Goal: Navigation & Orientation: Find specific page/section

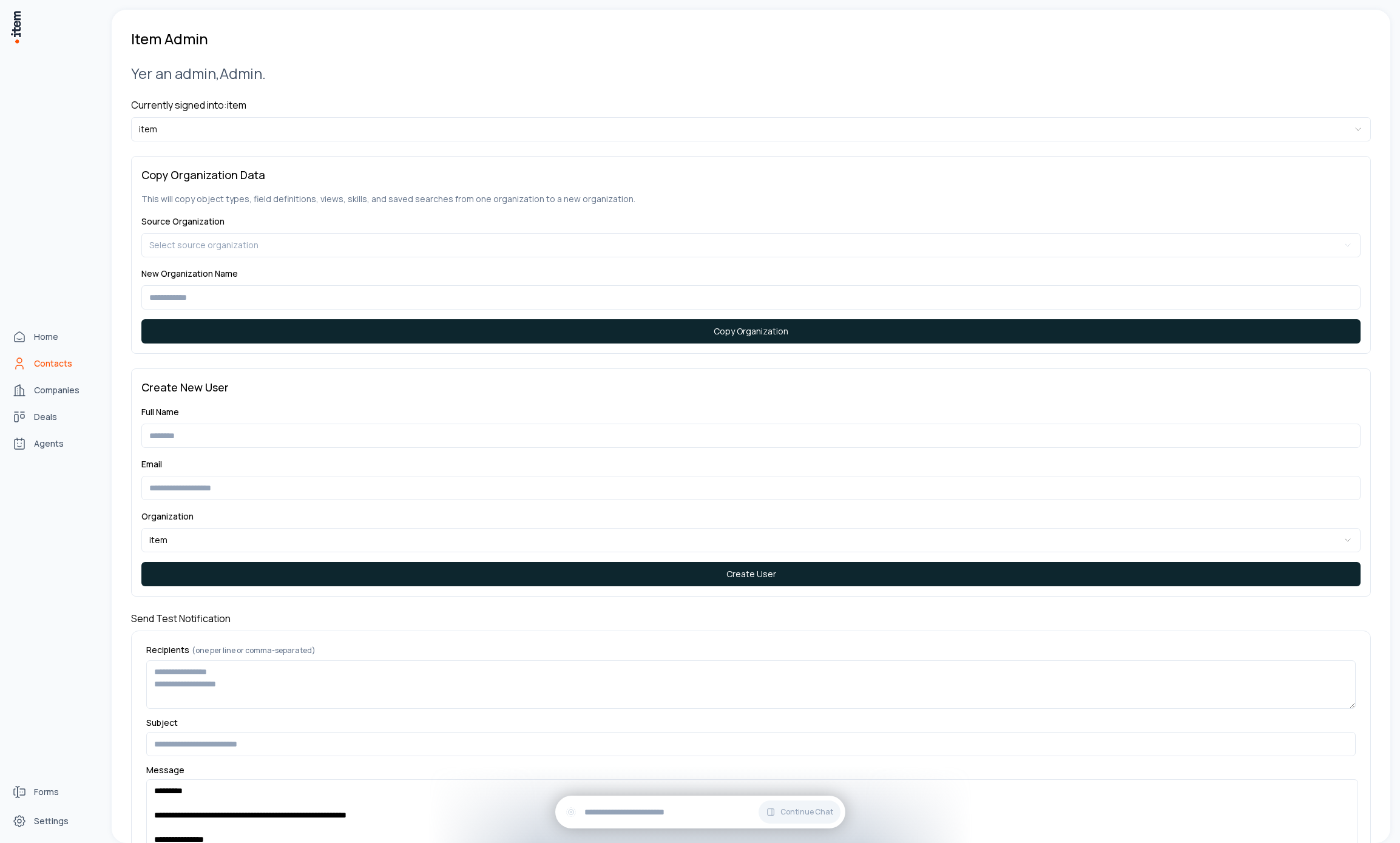
click at [25, 354] on link "Contacts" at bounding box center [53, 363] width 92 height 24
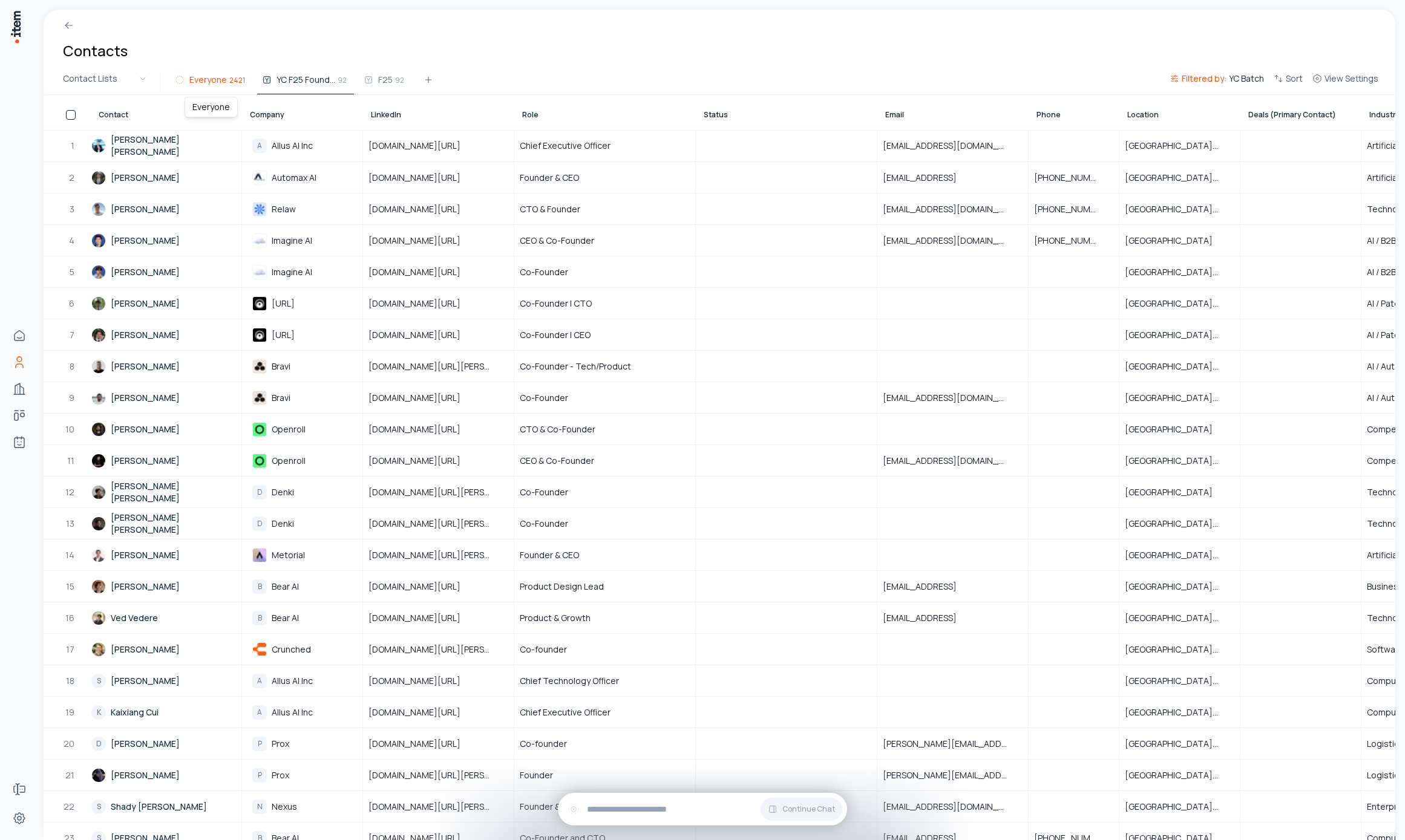
click at [214, 85] on span "Everyone" at bounding box center [208, 79] width 38 height 13
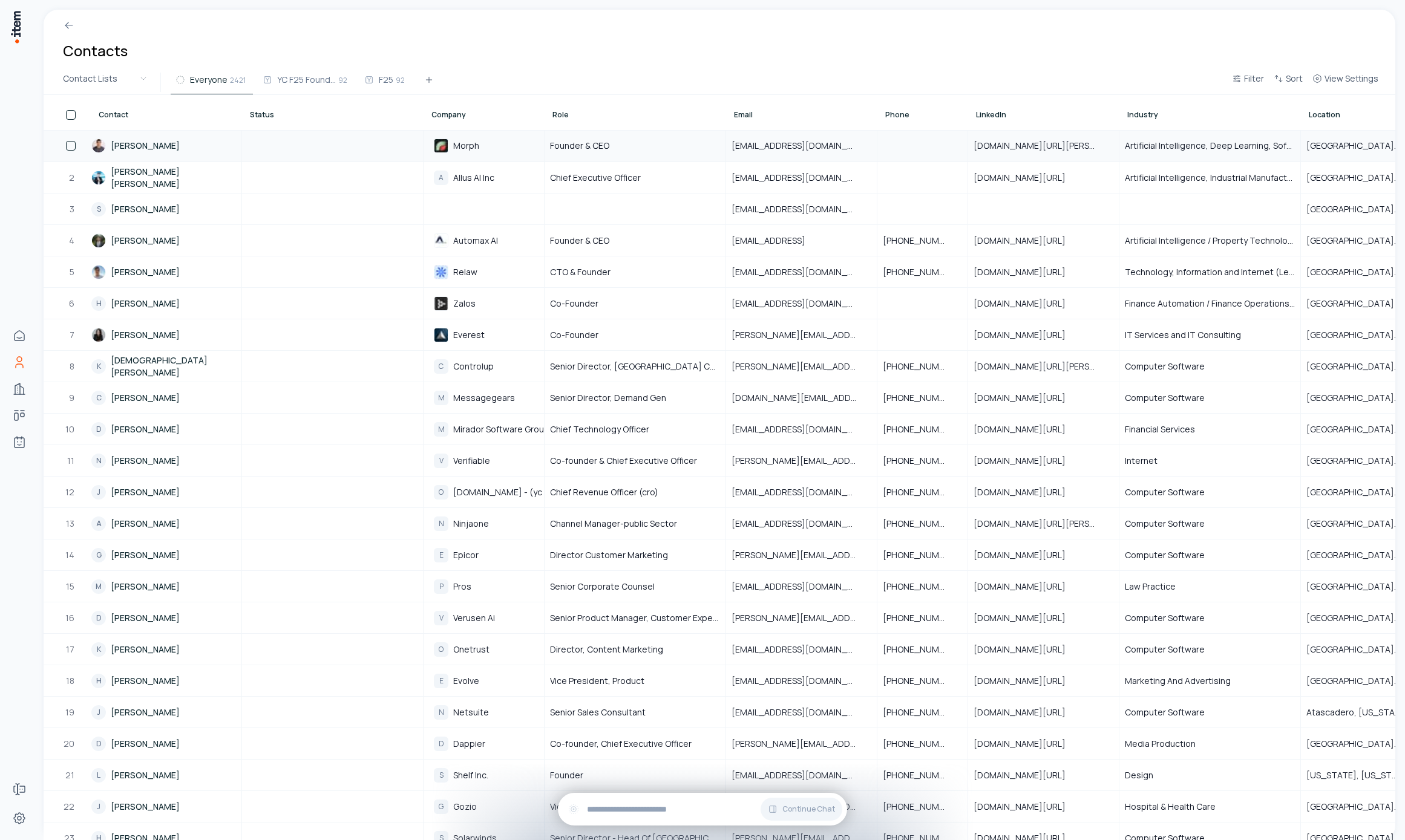
click at [158, 145] on link "Tejas Bhakta" at bounding box center [165, 145] width 150 height 30
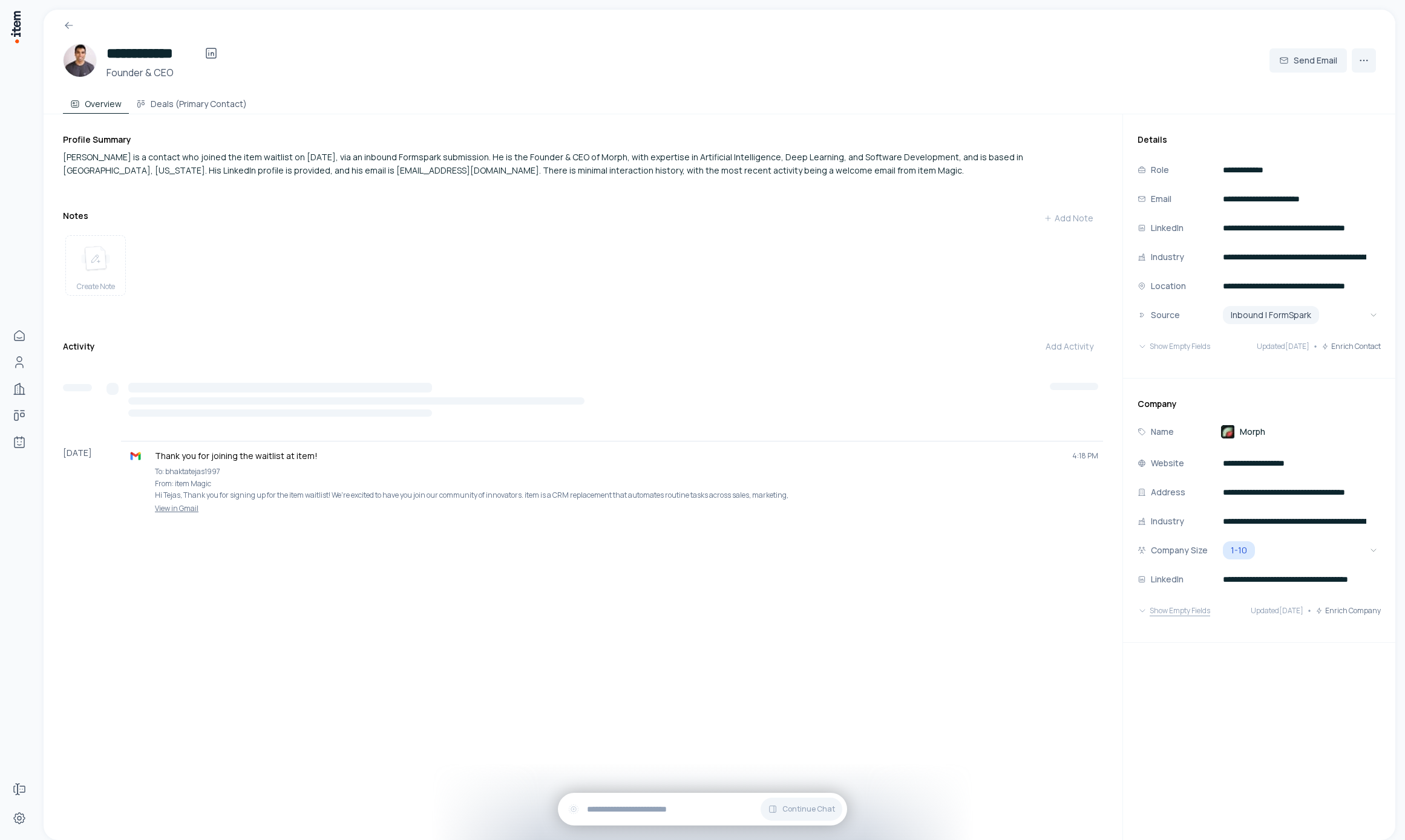
click at [1174, 605] on button "Show Empty Fields" at bounding box center [1173, 610] width 73 height 24
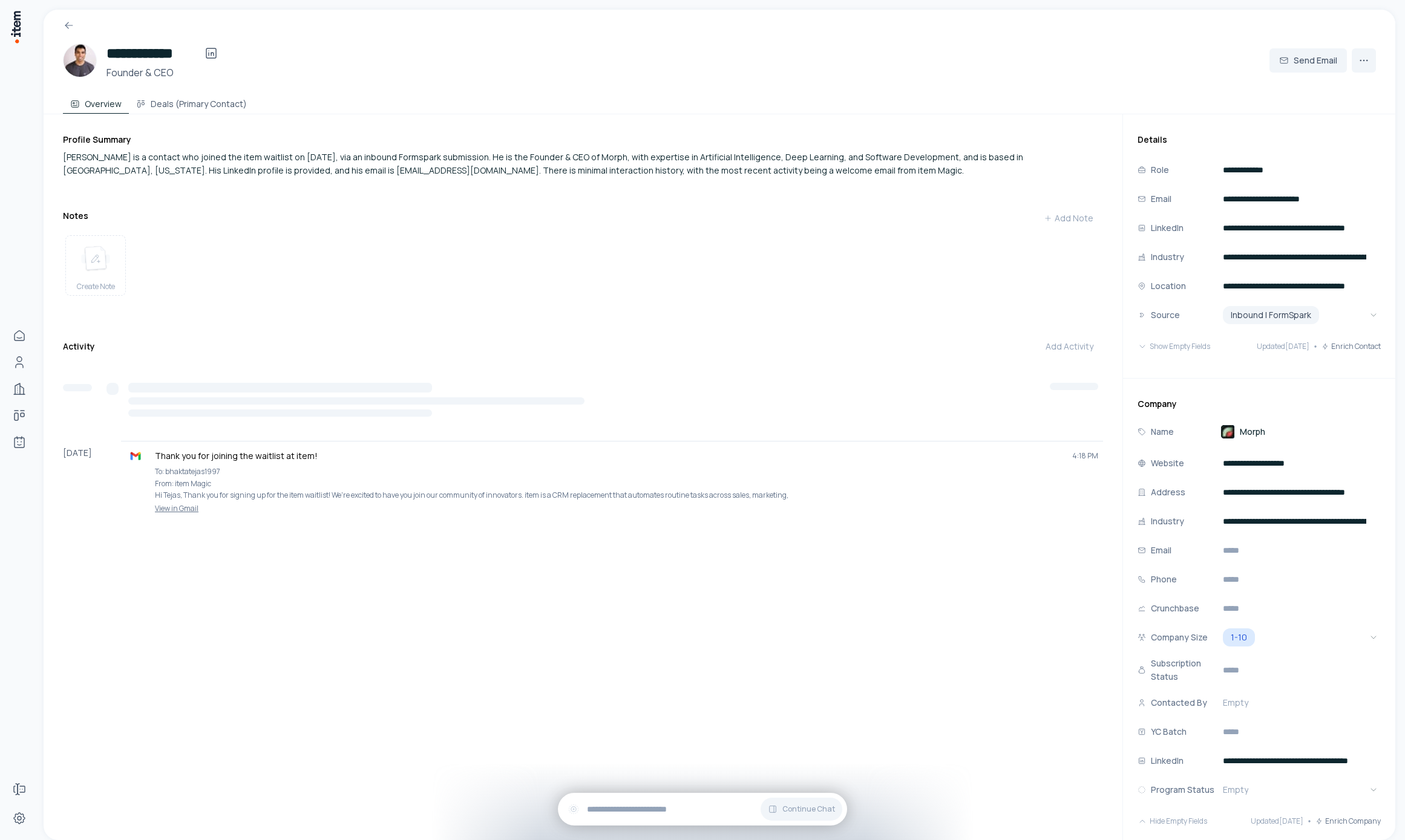
click at [1240, 427] on span "Morph" at bounding box center [1252, 431] width 25 height 13
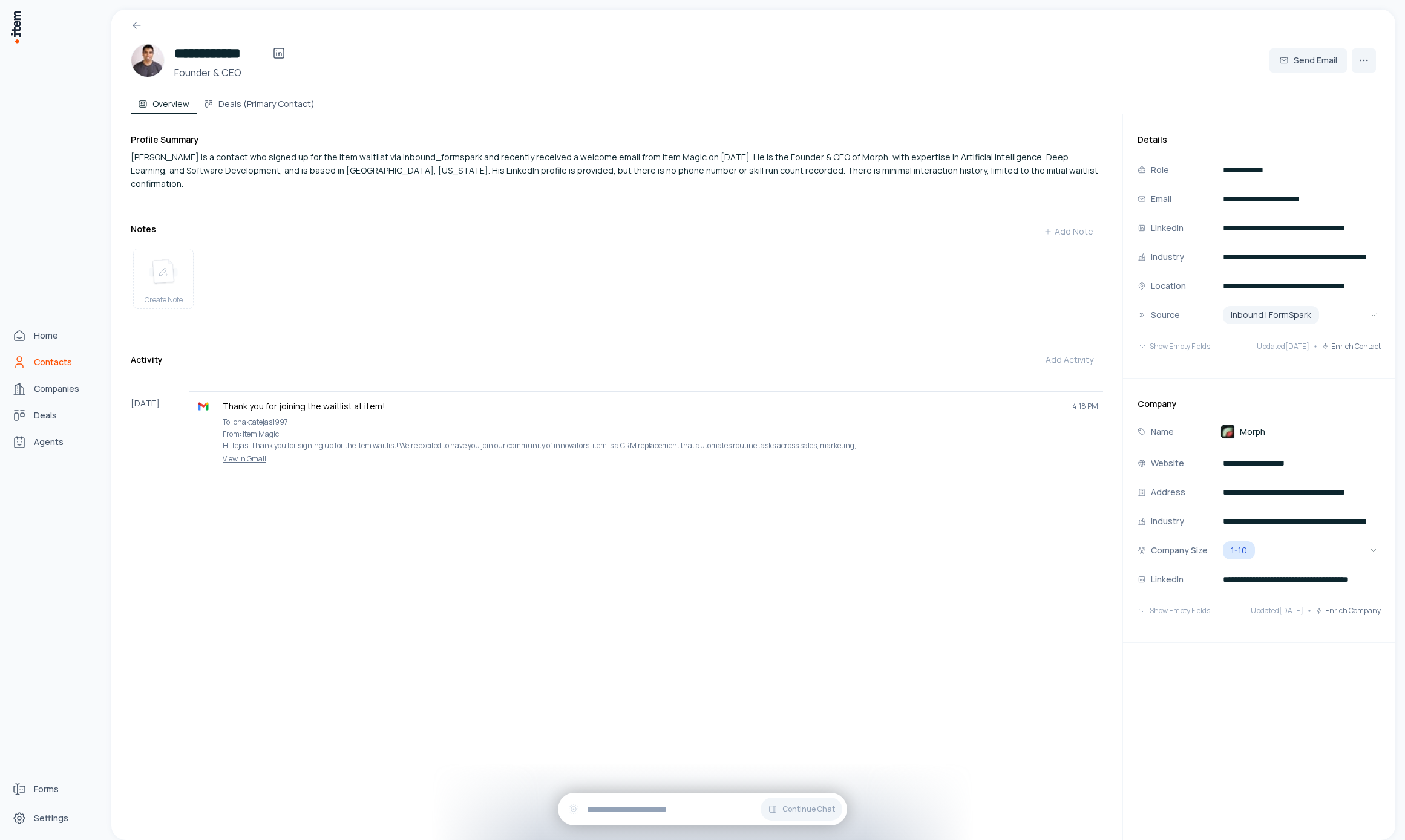
click at [33, 362] on link "Contacts" at bounding box center [53, 362] width 92 height 24
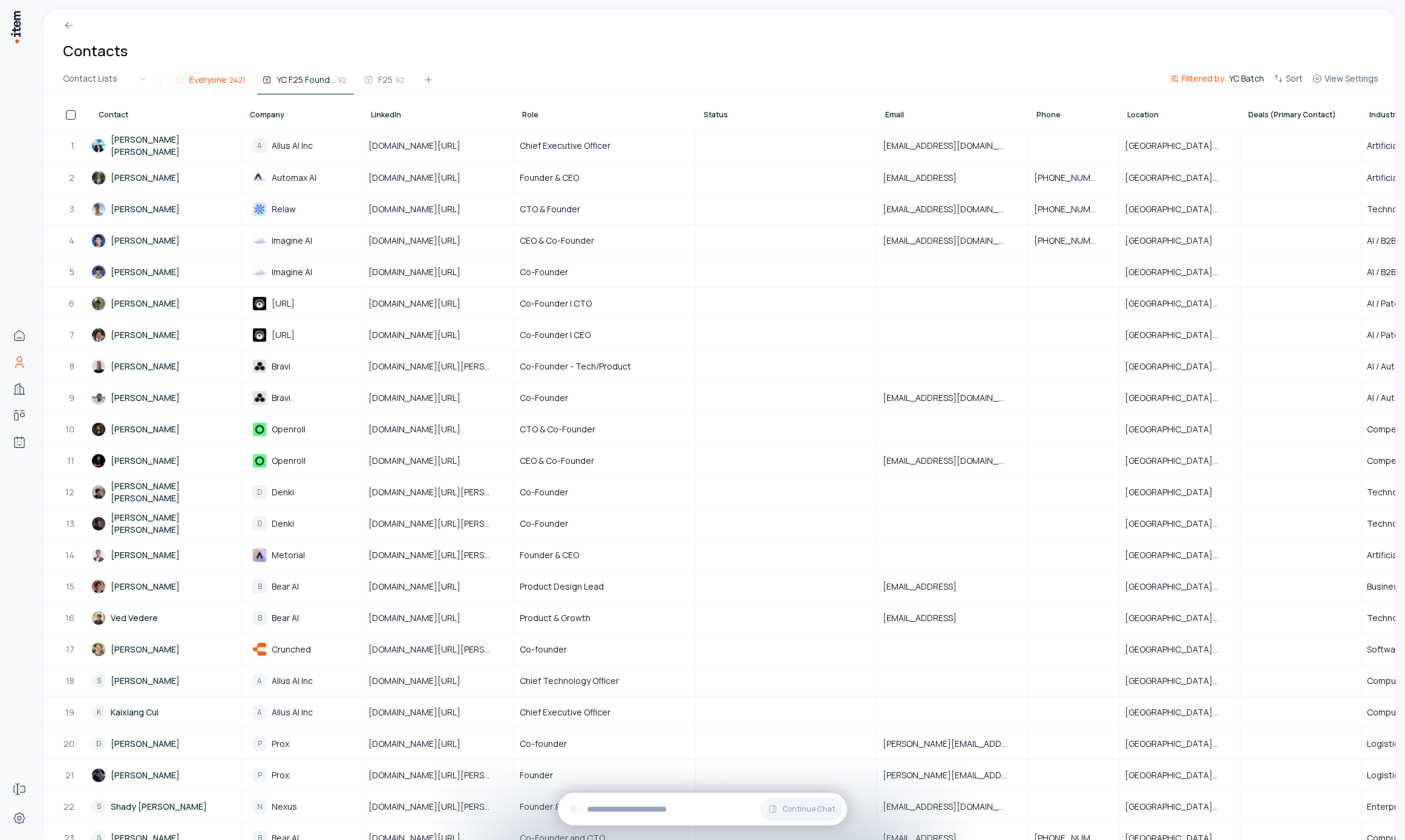
click at [203, 88] on button "Everyone 2421" at bounding box center [211, 83] width 82 height 22
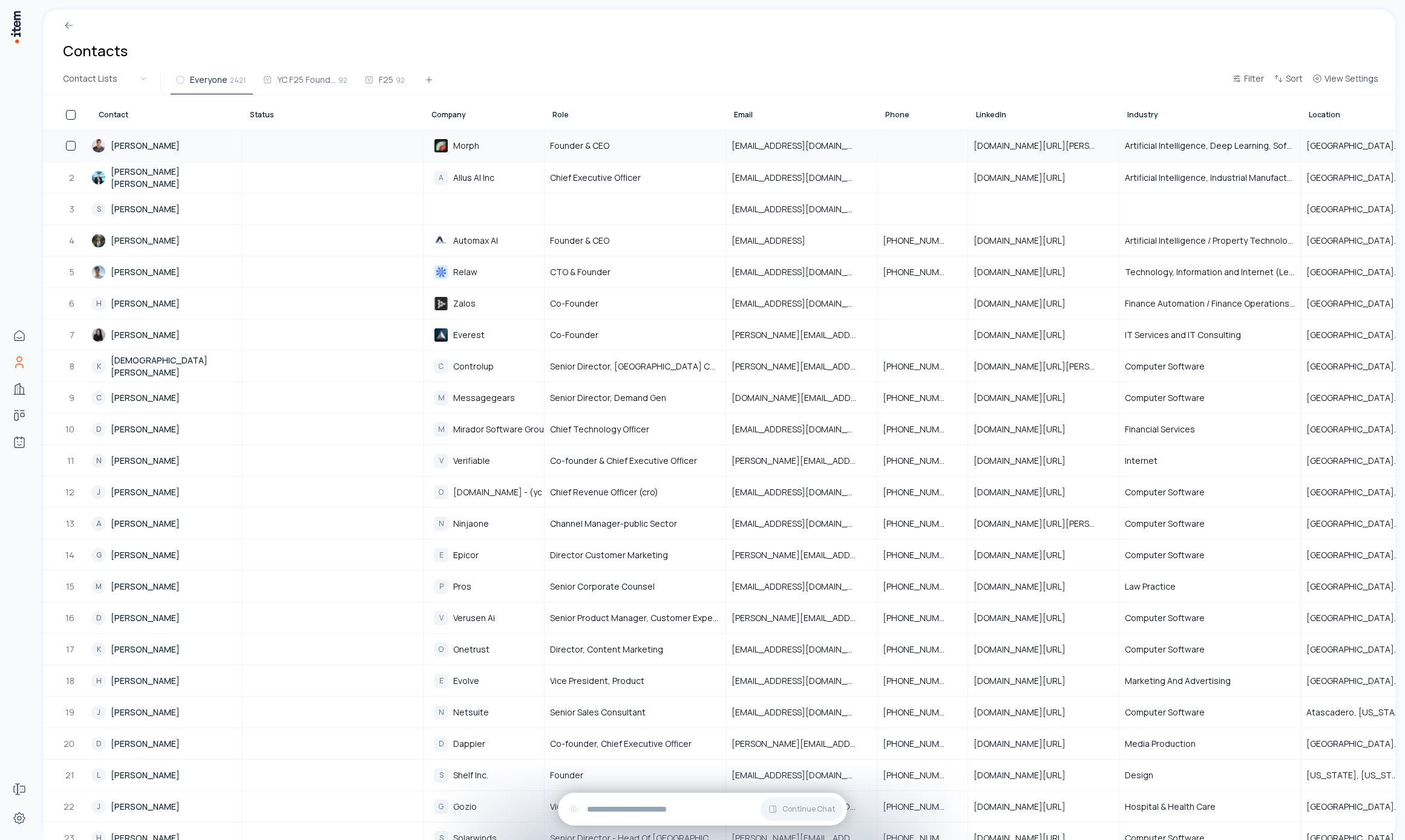
click at [148, 141] on link "Tejas Bhakta" at bounding box center [165, 145] width 150 height 30
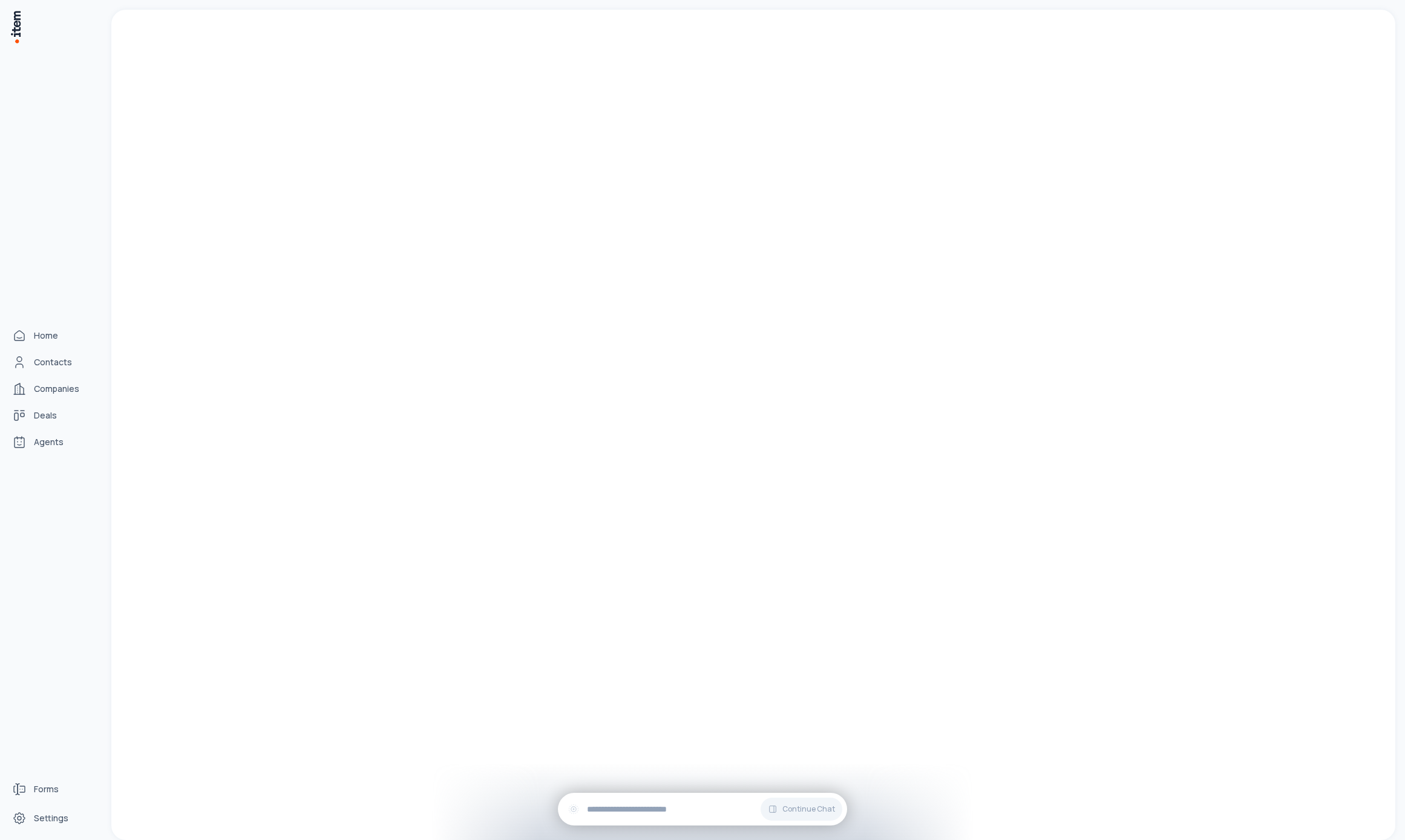
click at [37, 347] on div "Home Contacts Companies Deals Agents" at bounding box center [53, 389] width 106 height 777
click at [44, 366] on span "Contacts" at bounding box center [52, 362] width 38 height 13
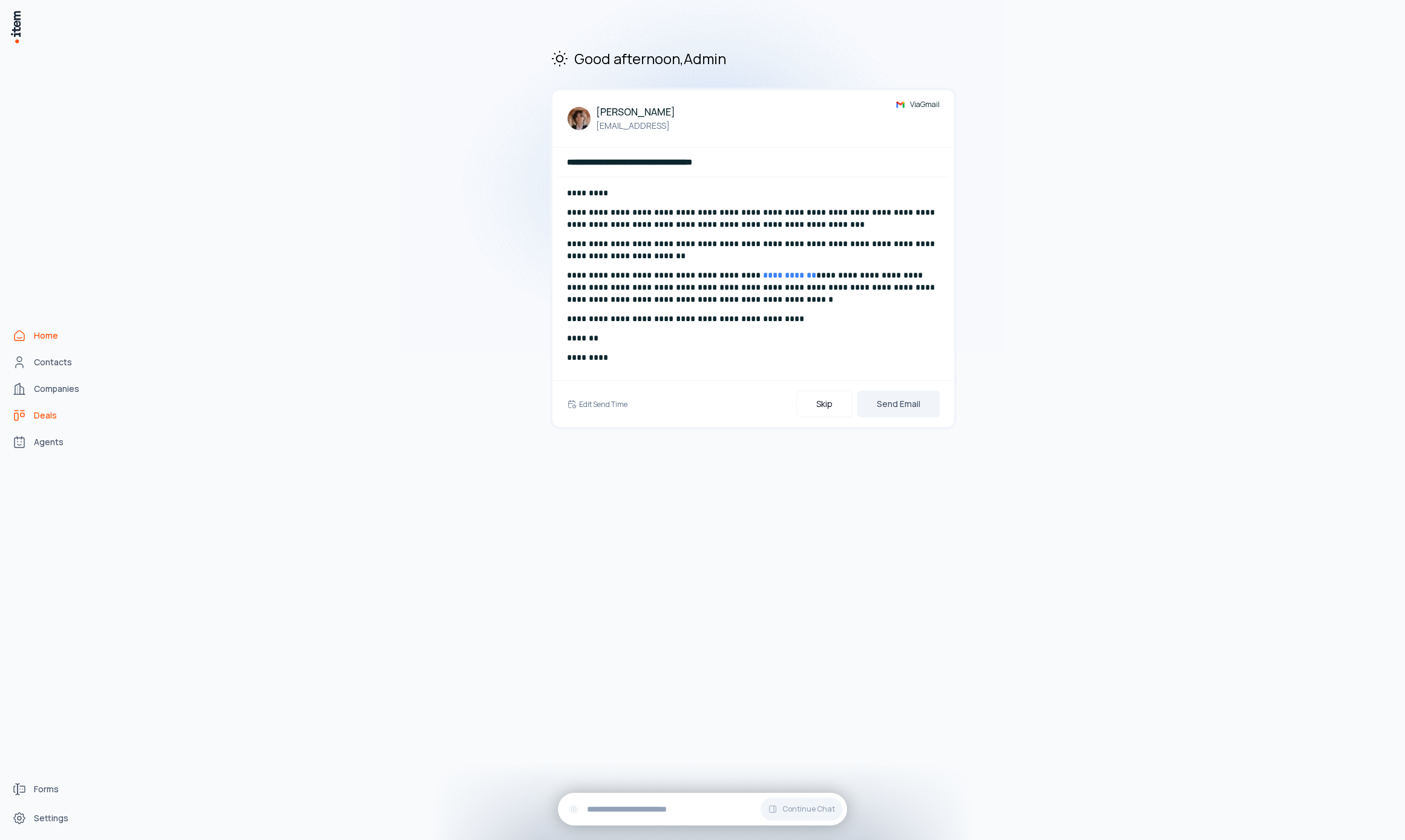
click at [49, 418] on span "Deals" at bounding box center [45, 416] width 23 height 13
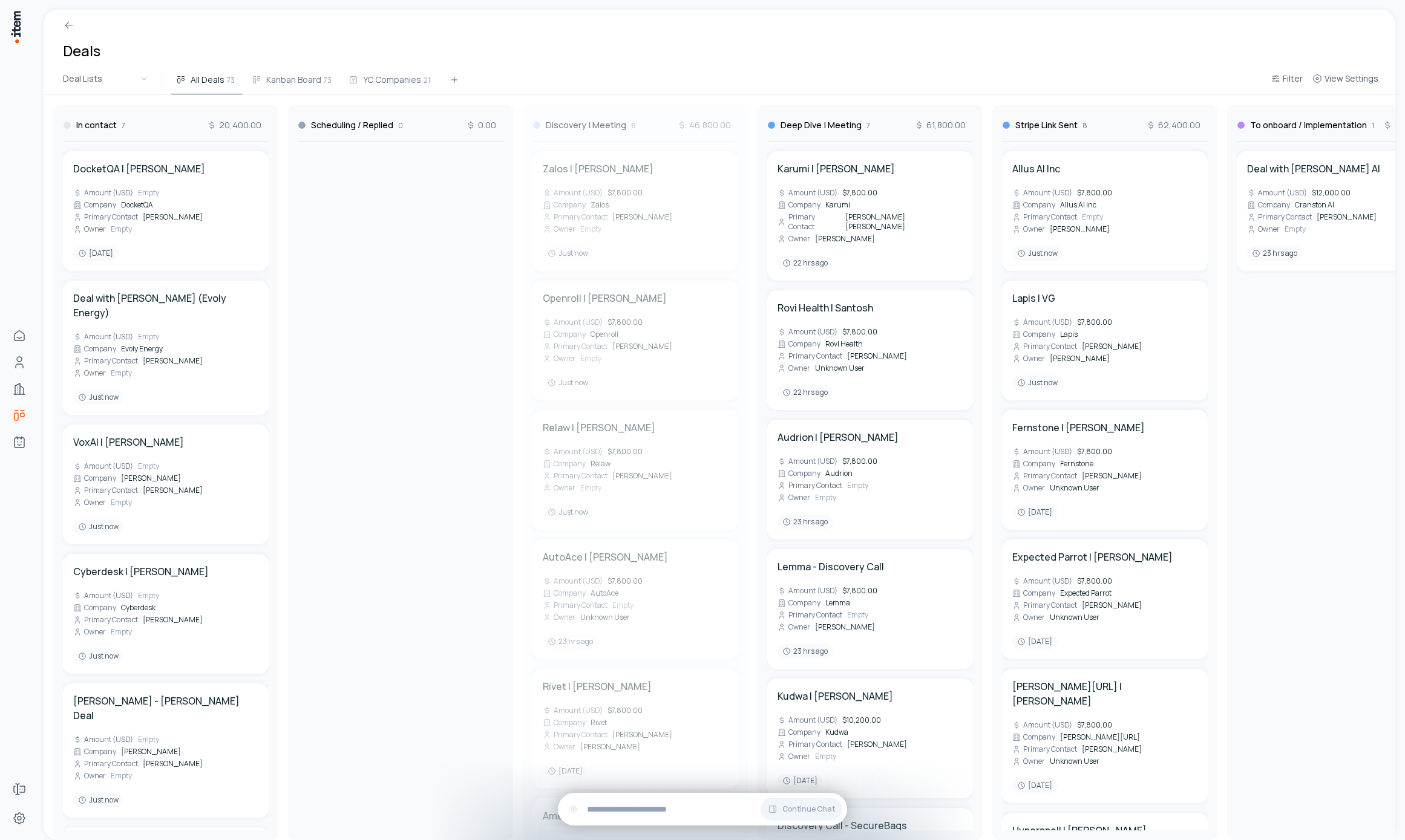
drag, startPoint x: 623, startPoint y: 130, endPoint x: 600, endPoint y: 135, distance: 23.5
click at [600, 135] on div "In contact 7 20,400.00 DocketQA | [PERSON_NAME] Amount (USD) Empty Company Dock…" at bounding box center [1339, 467] width 2591 height 745
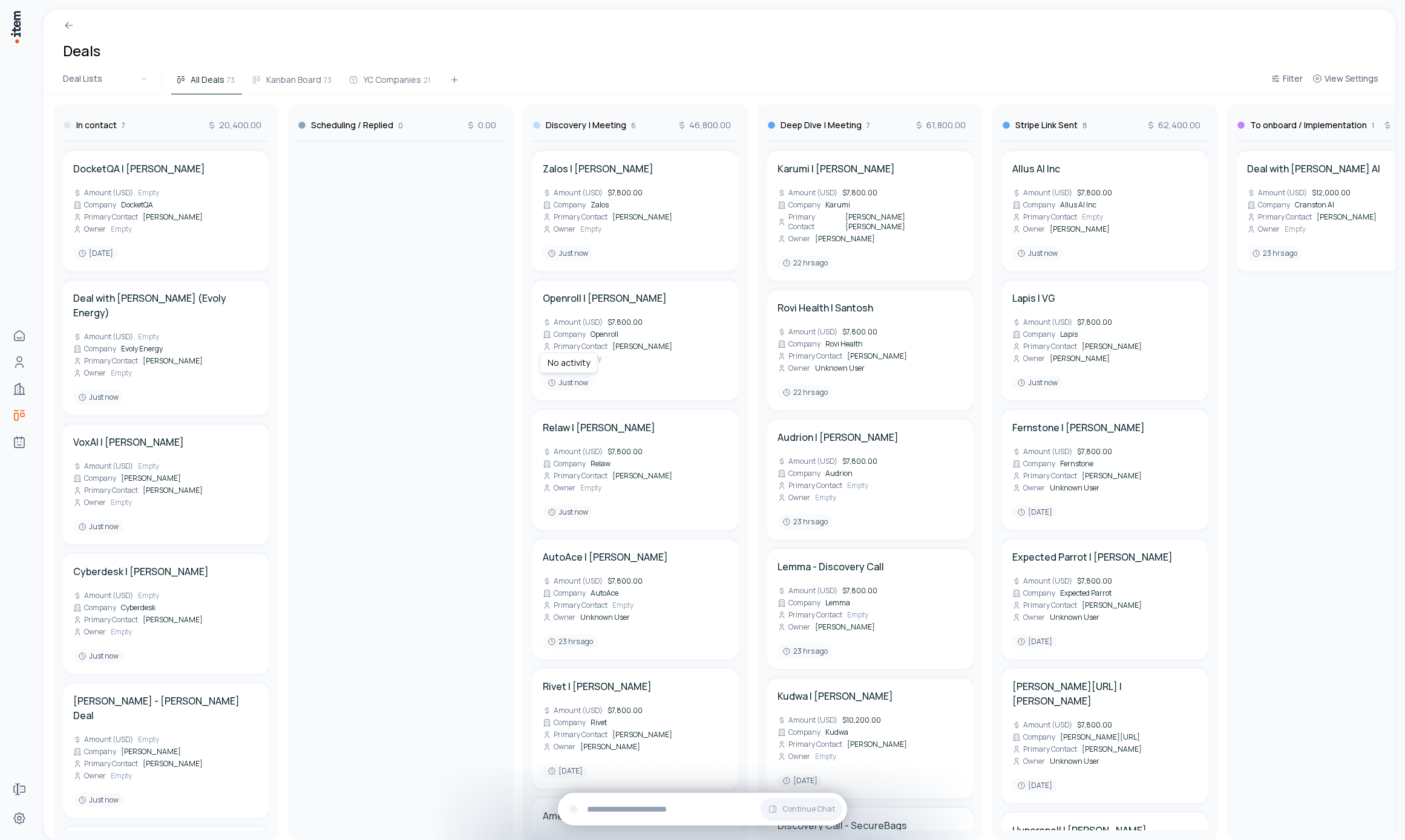
click at [350, 360] on div at bounding box center [400, 485] width 206 height 689
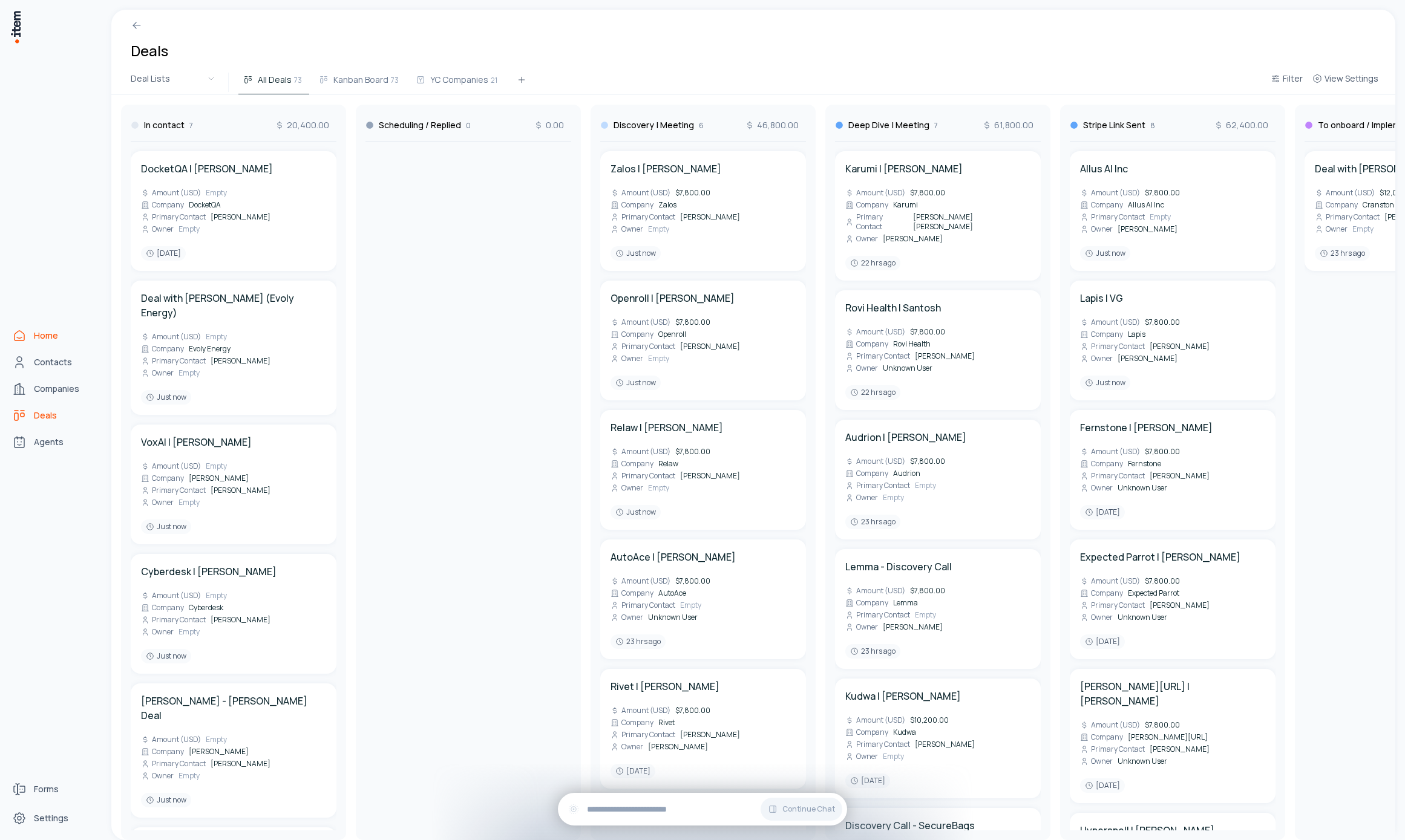
click at [30, 341] on link "Home" at bounding box center [53, 335] width 92 height 24
click at [39, 324] on link "Home" at bounding box center [53, 335] width 92 height 24
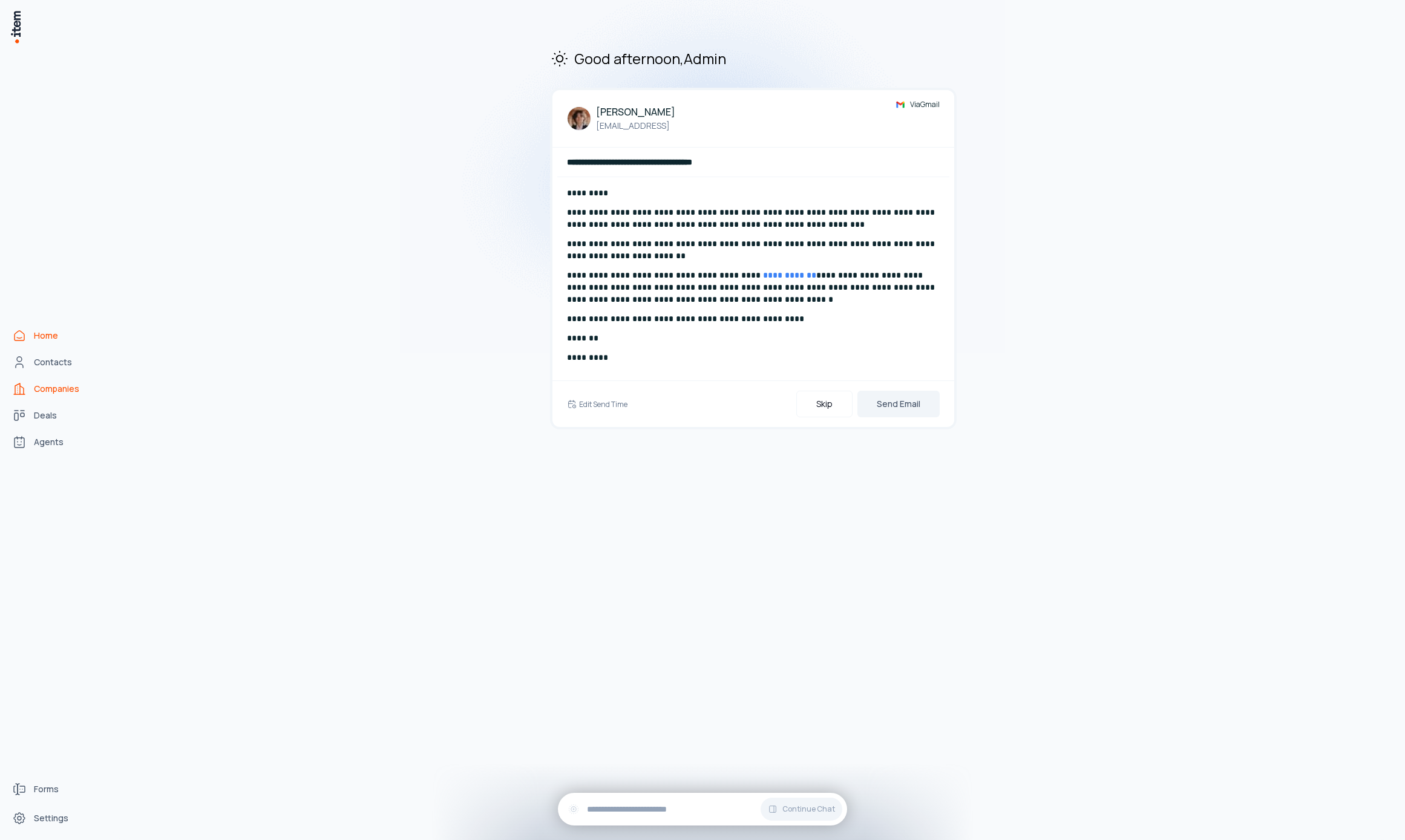
drag, startPoint x: 43, startPoint y: 364, endPoint x: 71, endPoint y: 392, distance: 39.6
click at [43, 364] on span "Contacts" at bounding box center [52, 362] width 38 height 13
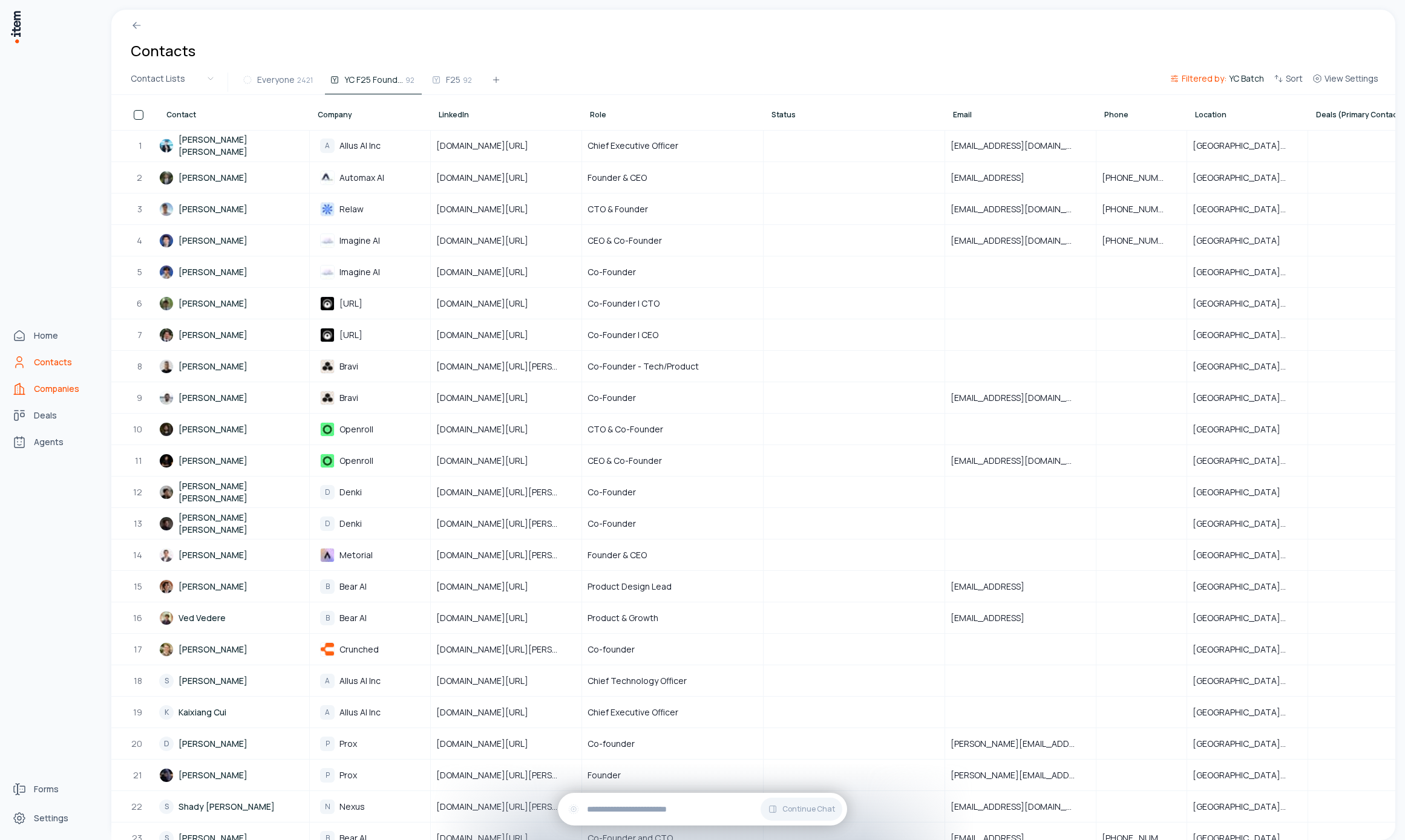
click at [30, 381] on link "Companies" at bounding box center [53, 389] width 92 height 24
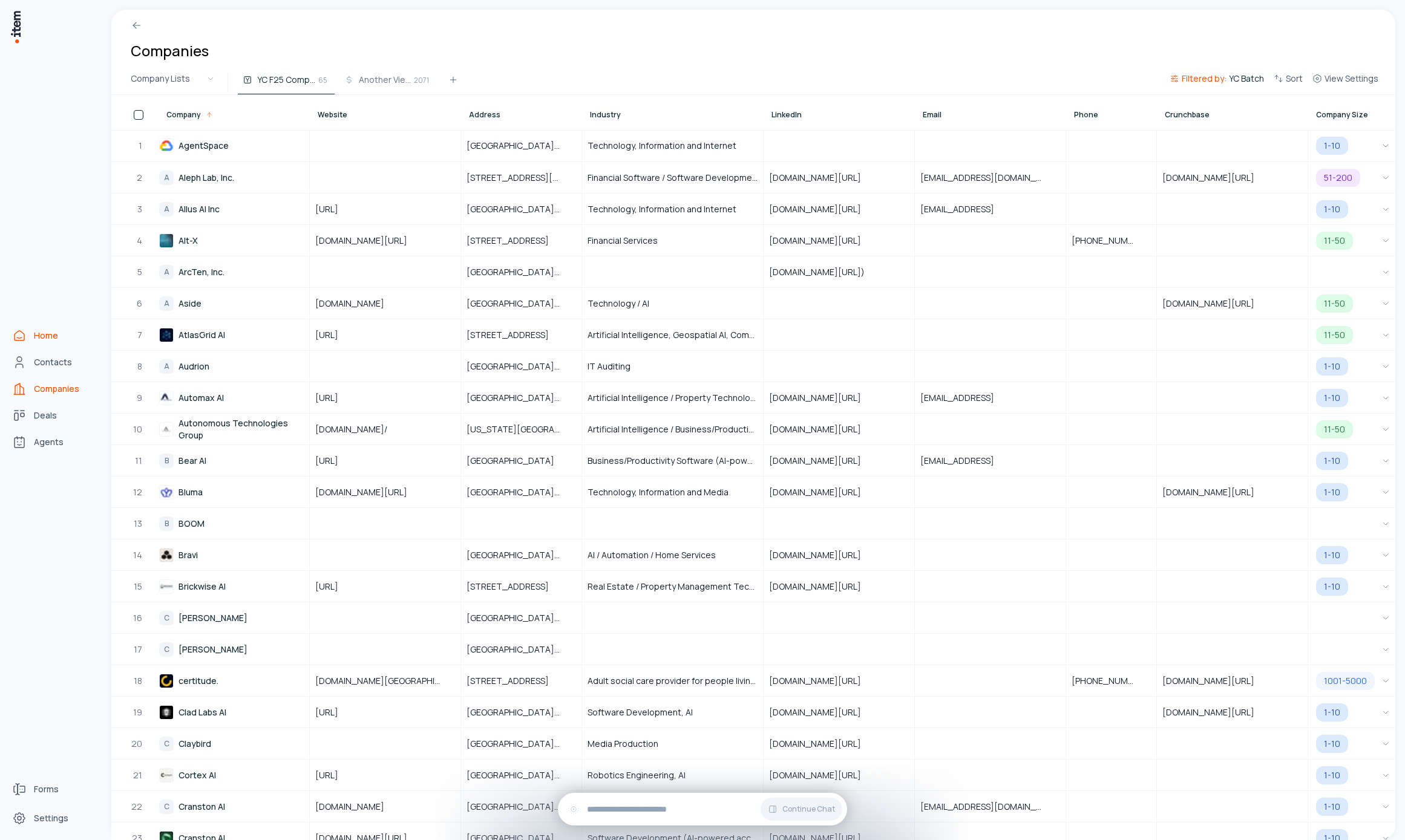
click at [28, 332] on link "Home" at bounding box center [53, 335] width 92 height 24
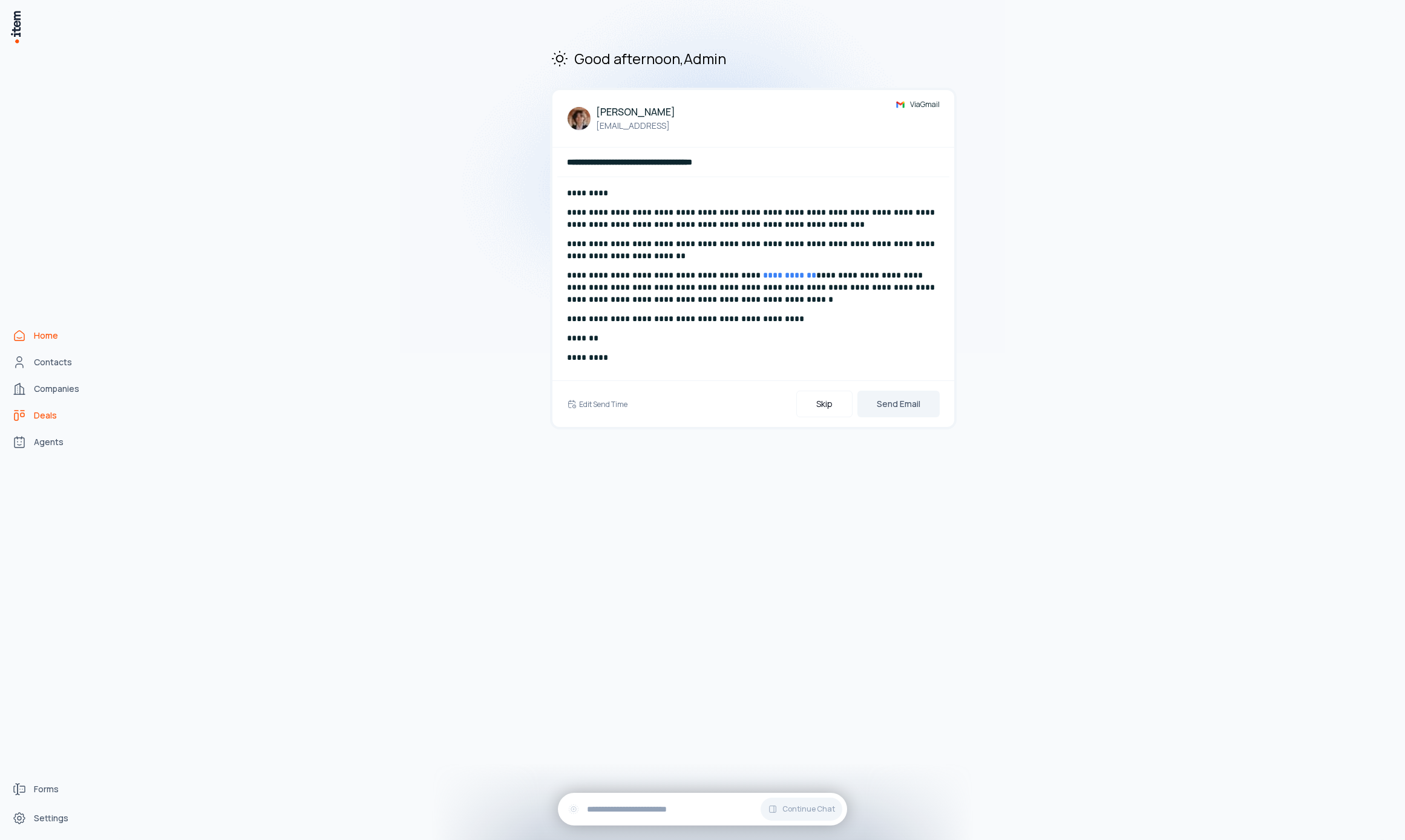
click at [81, 409] on link "Deals" at bounding box center [53, 415] width 92 height 24
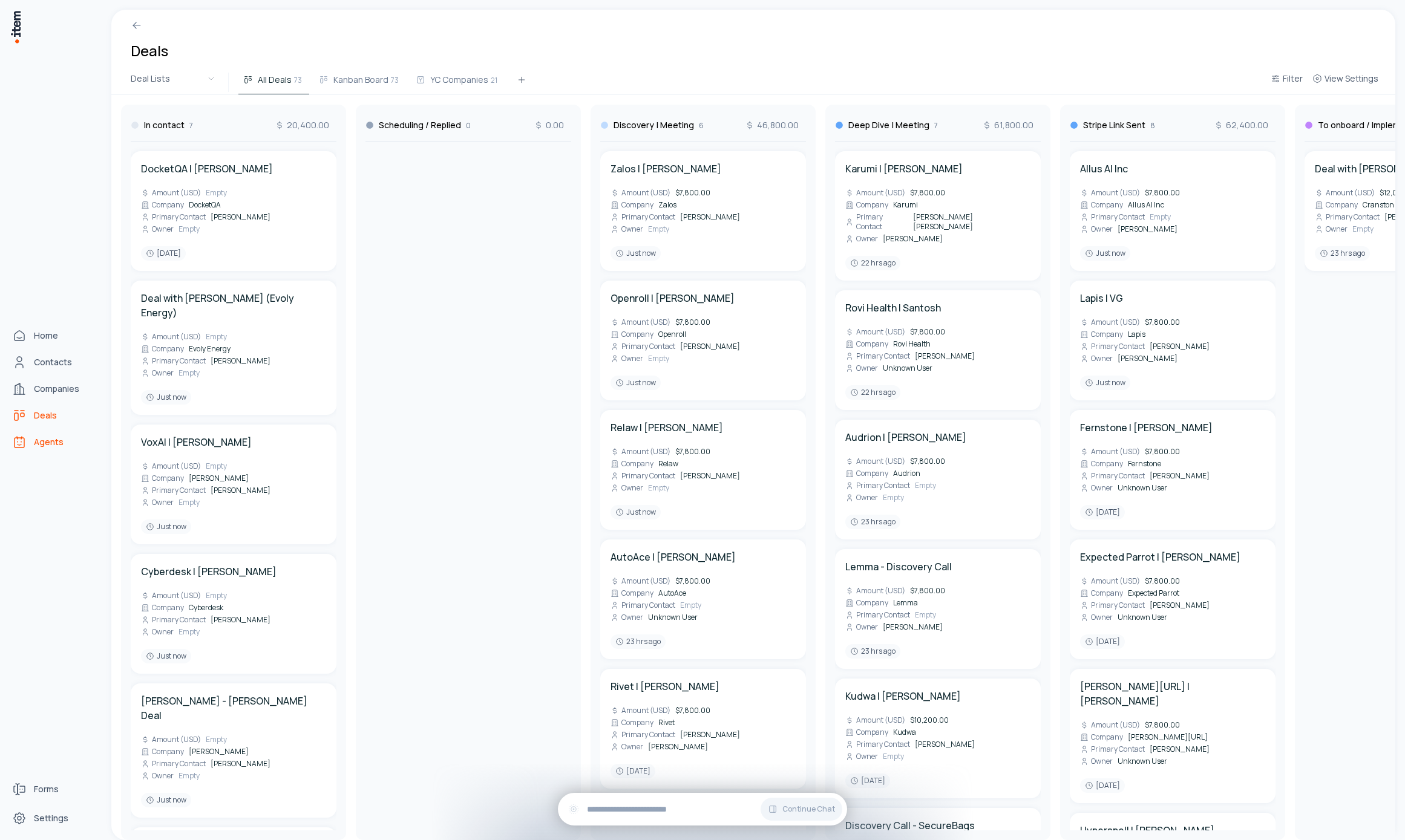
click at [40, 439] on span "Agents" at bounding box center [48, 442] width 30 height 13
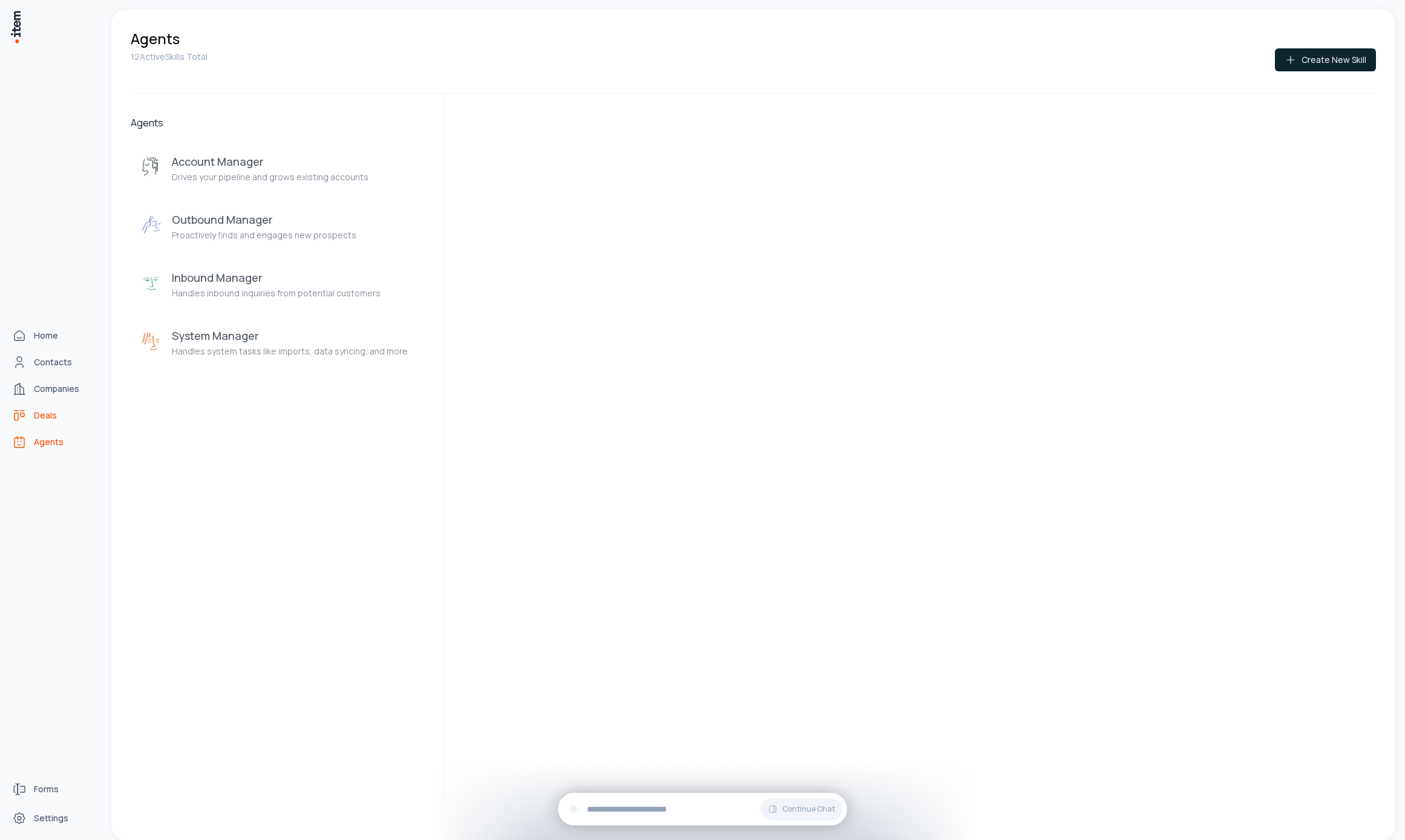
click at [53, 414] on span "Deals" at bounding box center [45, 416] width 23 height 13
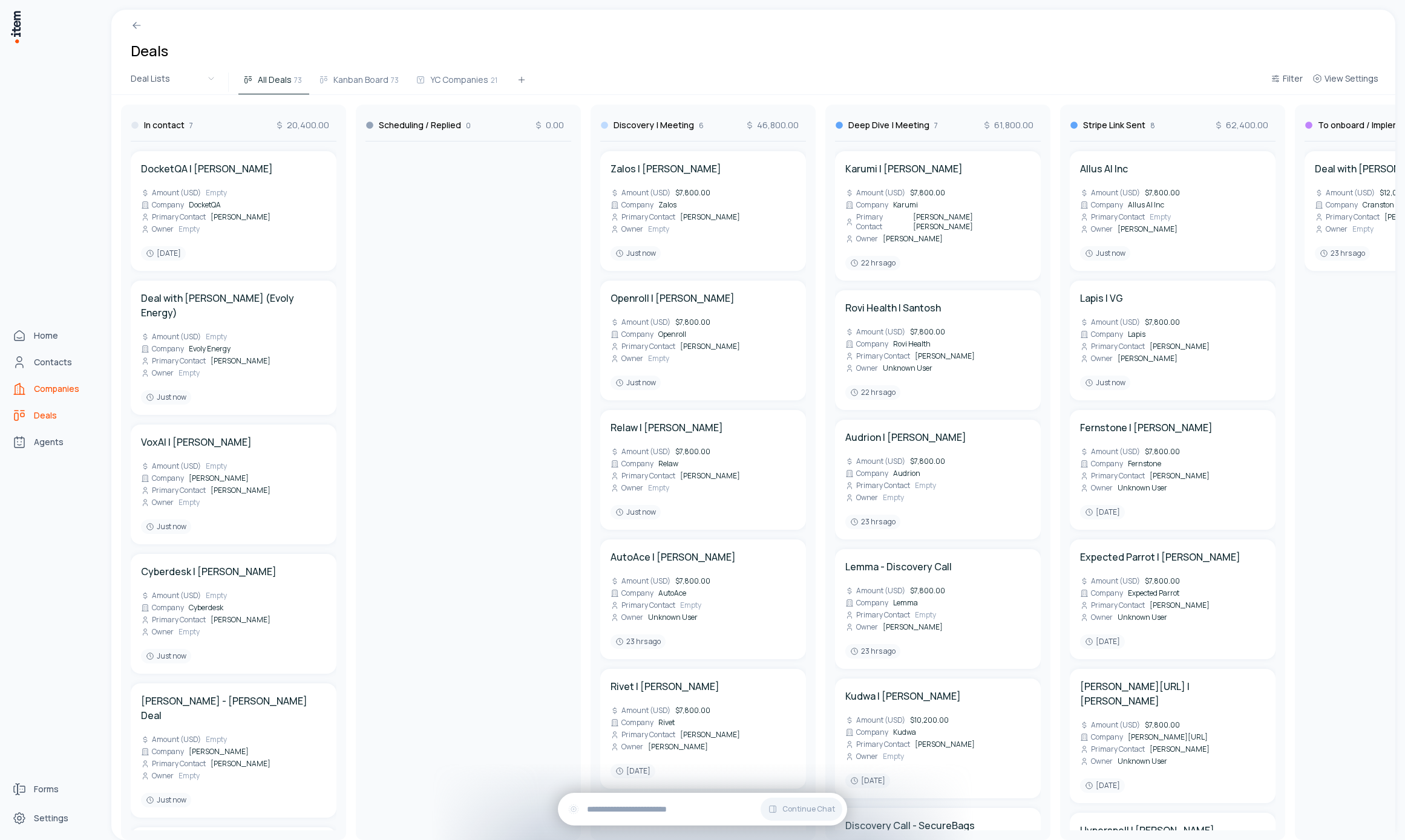
click at [32, 384] on link "Companies" at bounding box center [53, 389] width 92 height 24
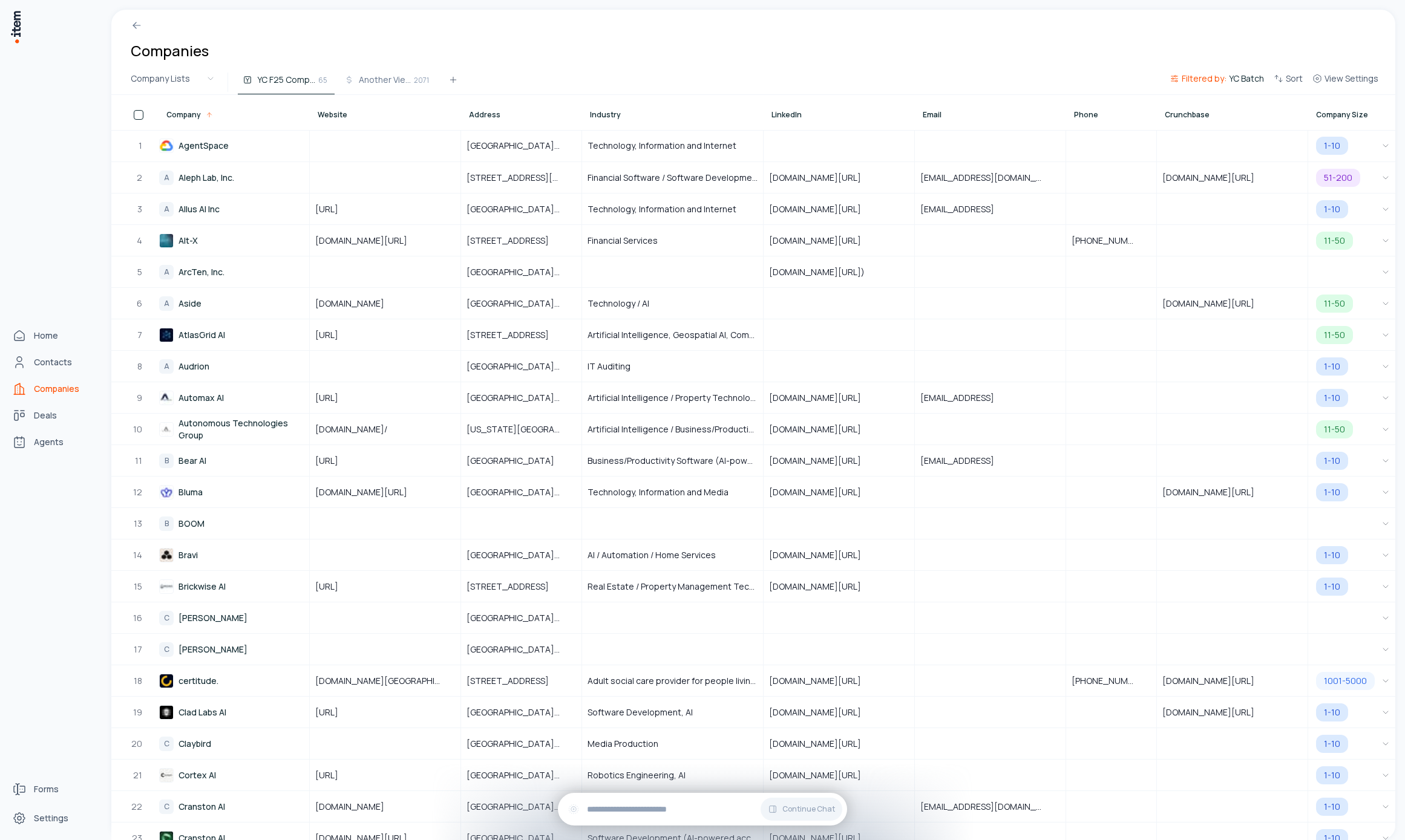
click at [29, 380] on link "Companies" at bounding box center [53, 389] width 92 height 24
click at [29, 369] on link "Contacts" at bounding box center [53, 362] width 92 height 24
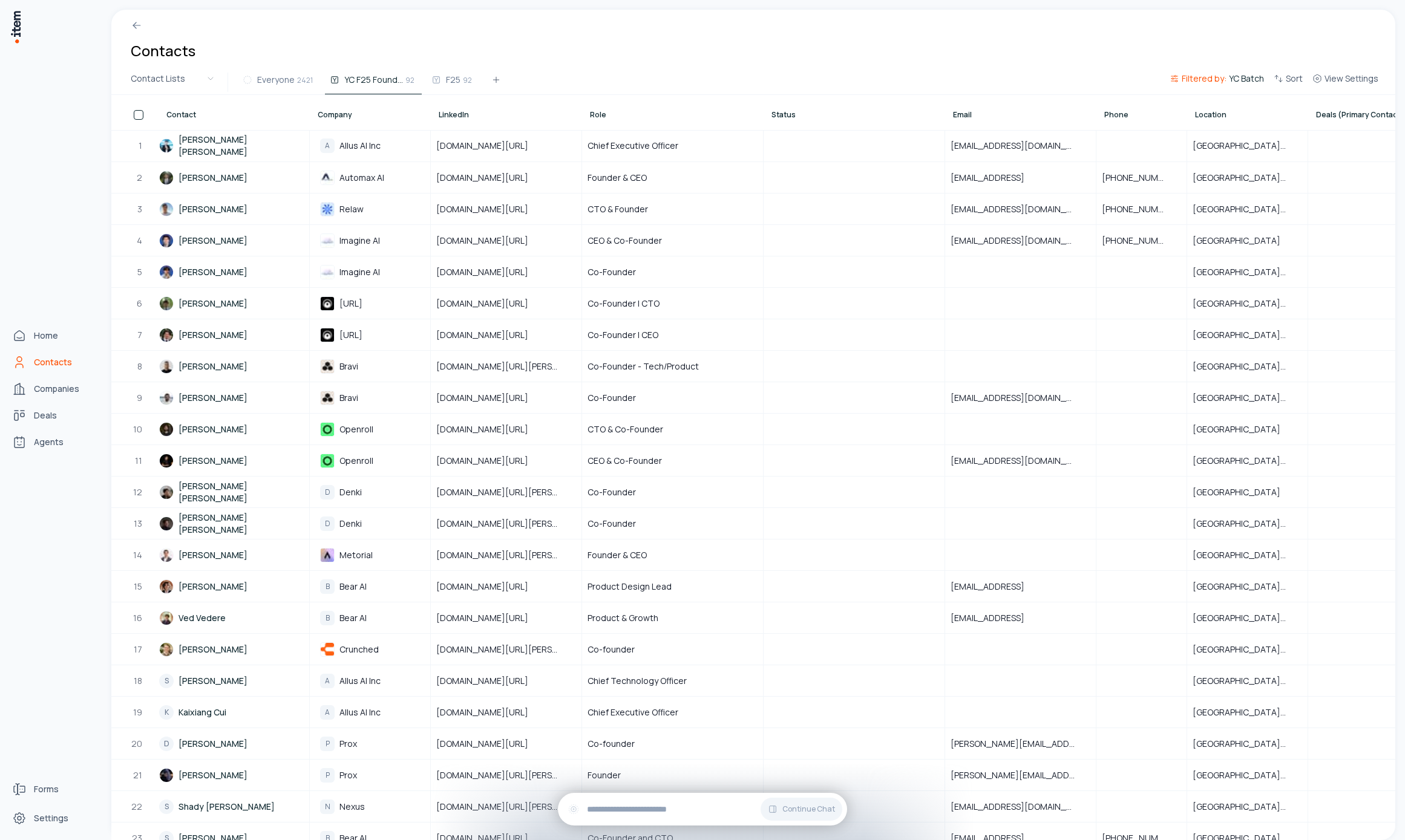
click at [25, 322] on div "Home Contacts Companies Deals Agents" at bounding box center [53, 389] width 106 height 777
click at [26, 329] on icon "Home" at bounding box center [19, 335] width 15 height 14
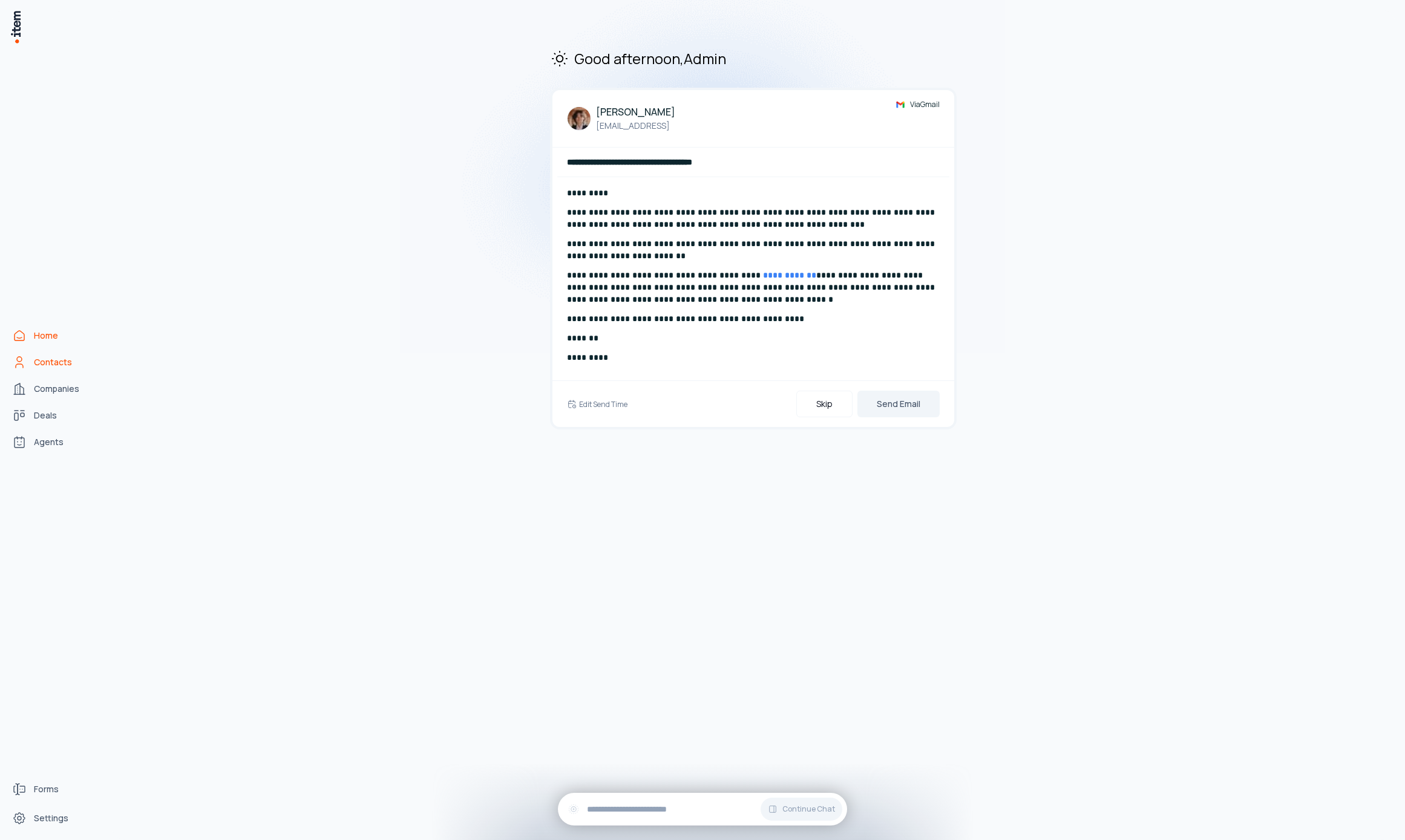
click at [53, 362] on span "Contacts" at bounding box center [52, 362] width 38 height 13
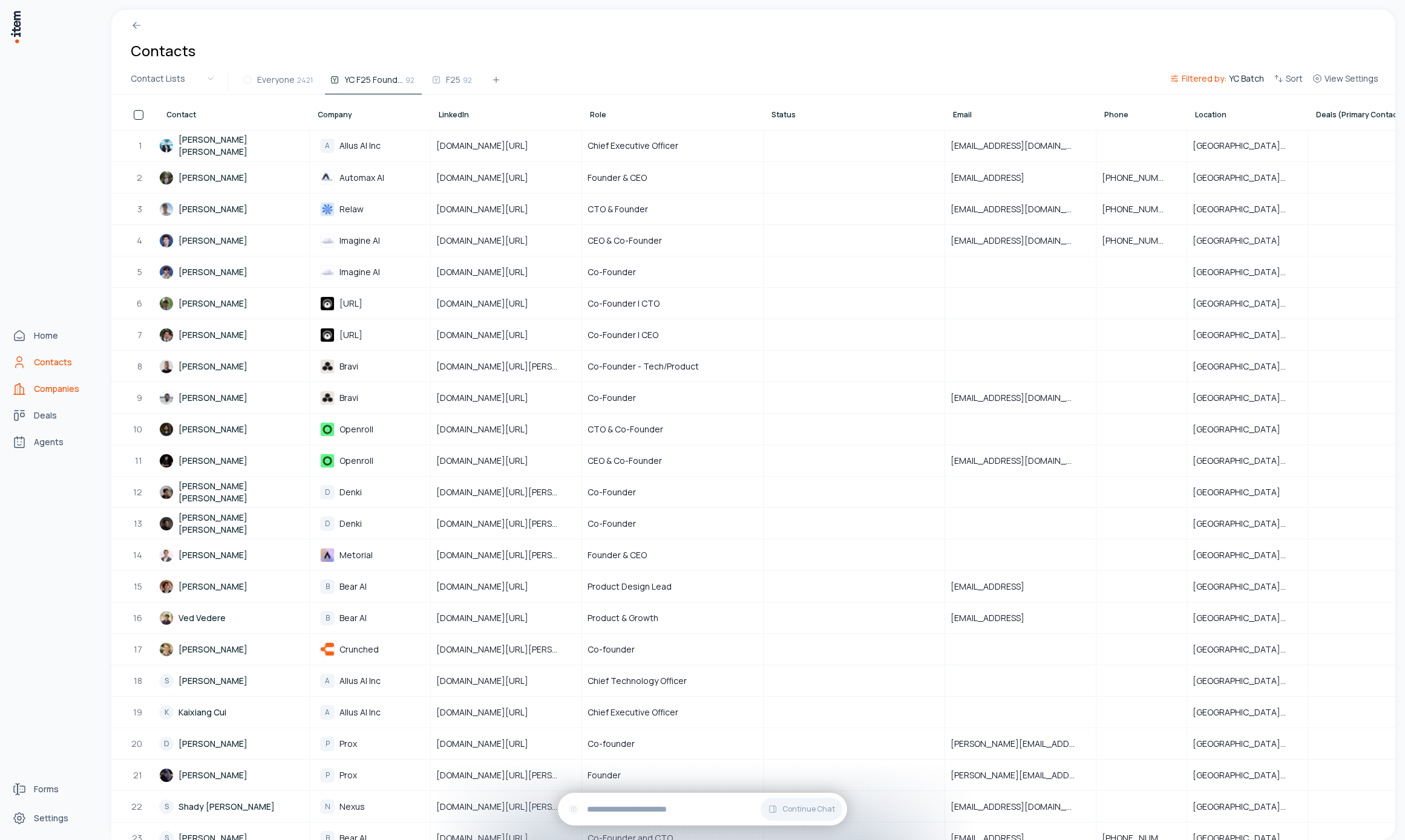
click at [29, 378] on link "Companies" at bounding box center [53, 389] width 92 height 24
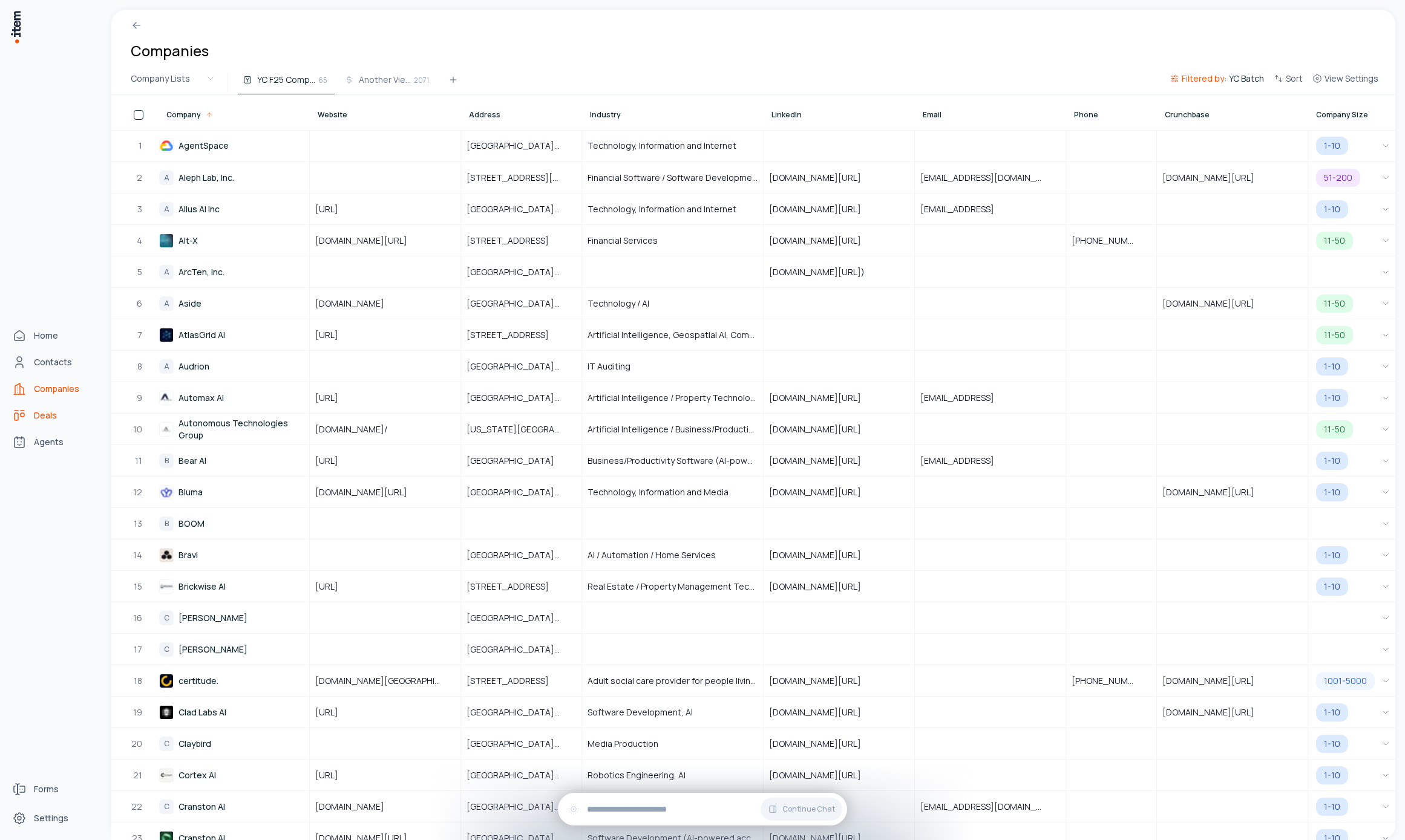
click at [56, 406] on link "Deals" at bounding box center [53, 415] width 92 height 24
click at [46, 447] on span "Agents" at bounding box center [48, 442] width 30 height 13
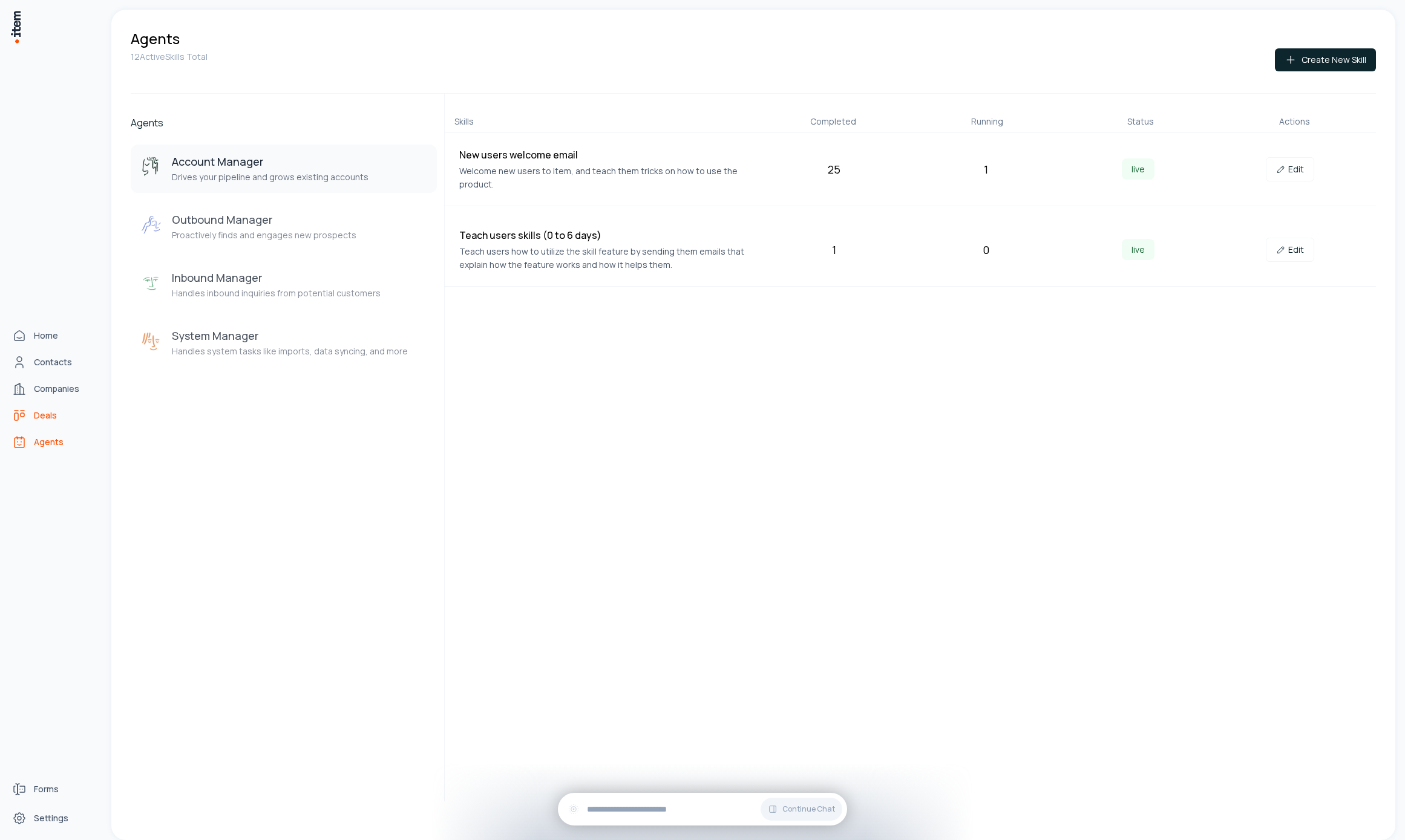
click at [52, 405] on link "Deals" at bounding box center [53, 415] width 92 height 24
click at [51, 392] on span "Companies" at bounding box center [56, 389] width 45 height 13
click at [49, 356] on span "Contacts" at bounding box center [52, 362] width 38 height 13
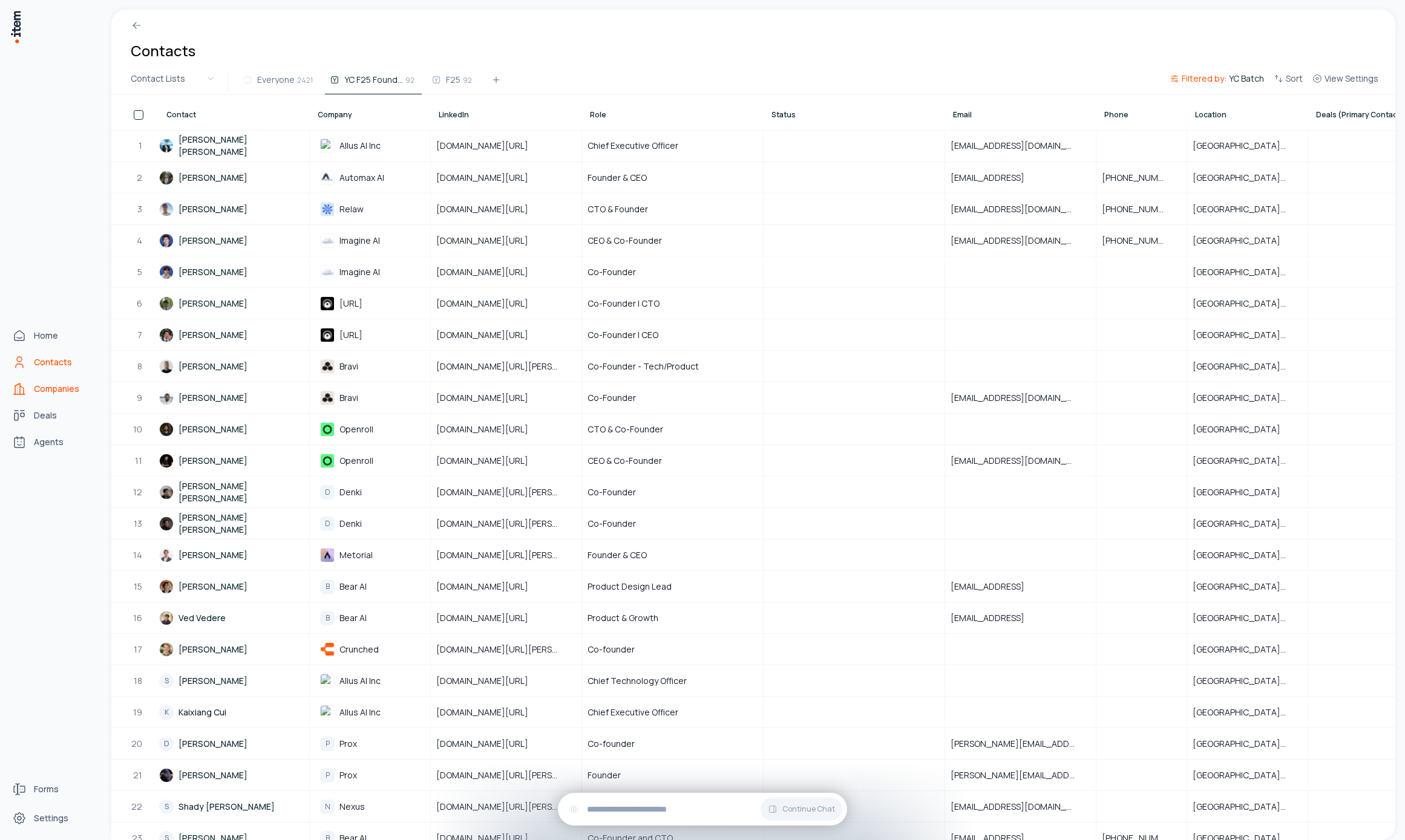
click at [52, 392] on span "Companies" at bounding box center [56, 389] width 45 height 13
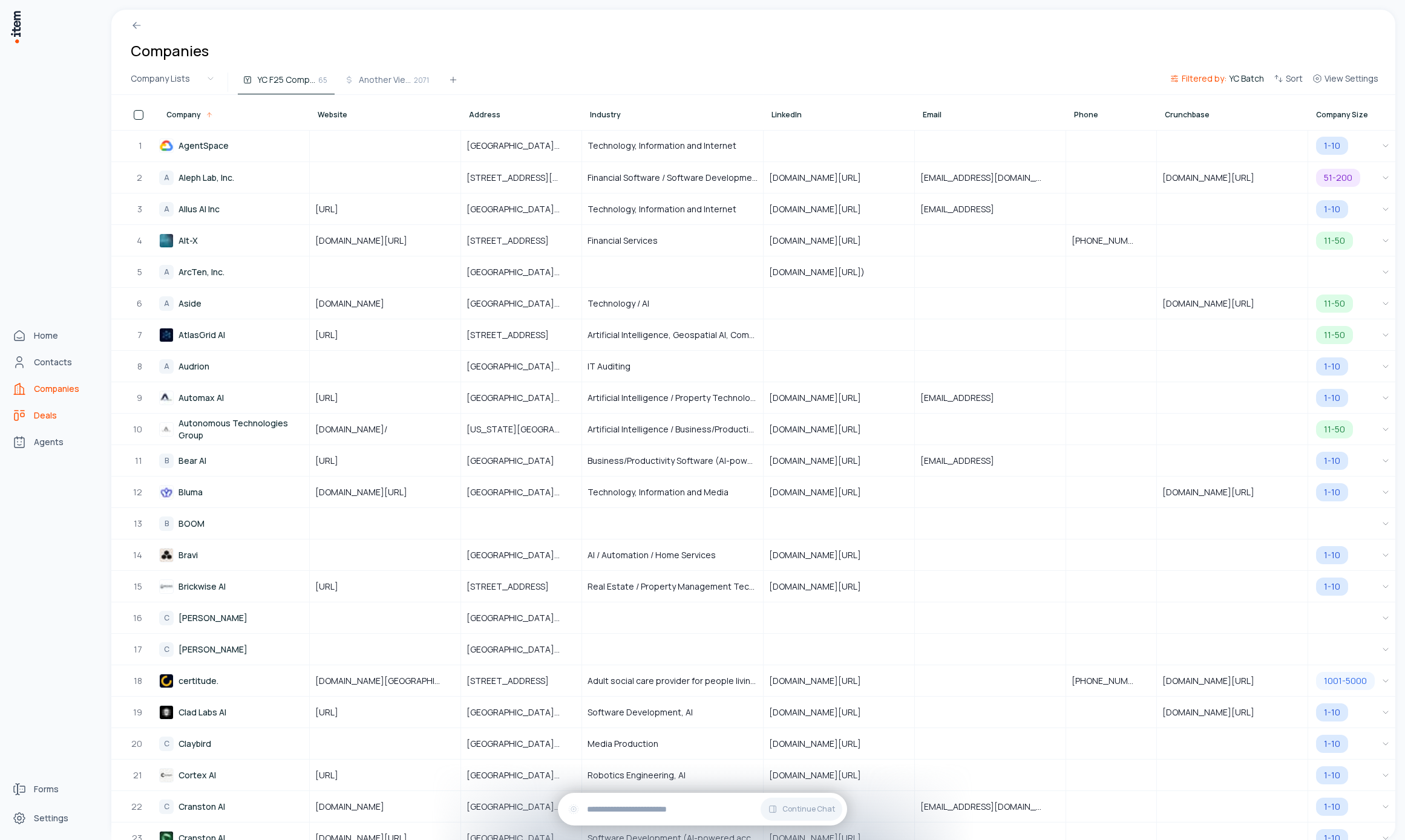
click at [50, 424] on link "Deals" at bounding box center [53, 415] width 92 height 24
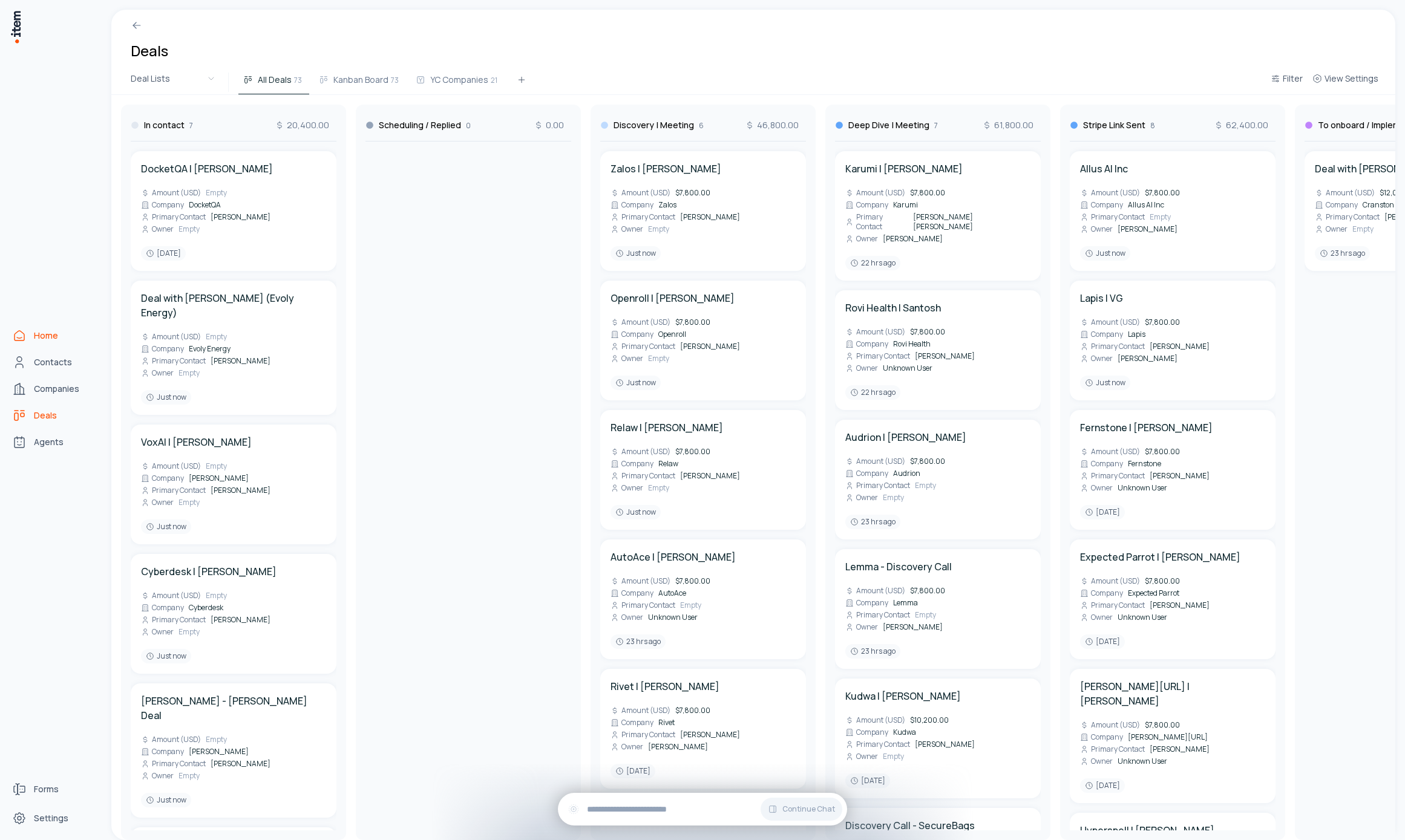
click at [34, 340] on span "Home" at bounding box center [45, 335] width 24 height 13
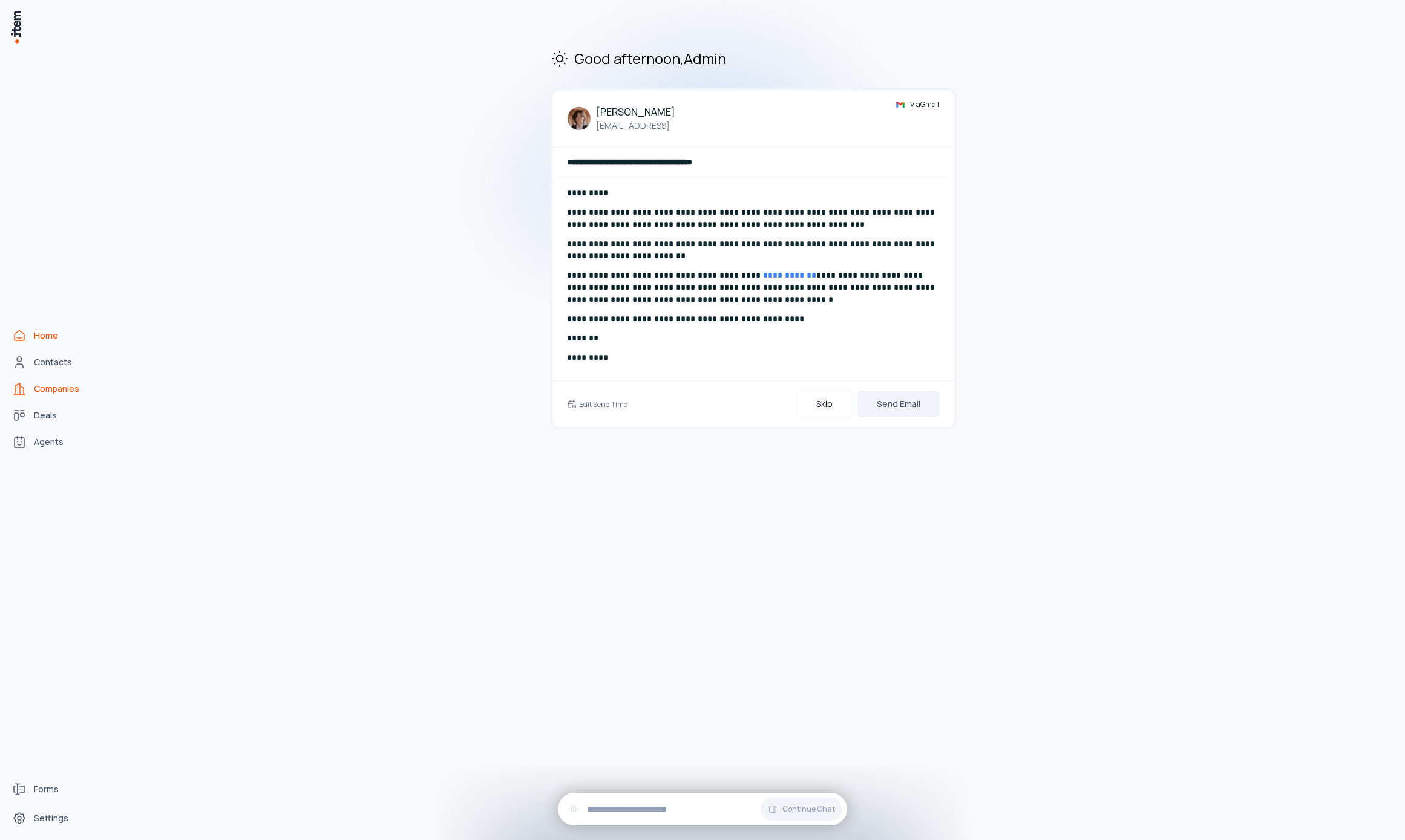
click at [75, 377] on link "Companies" at bounding box center [53, 389] width 92 height 24
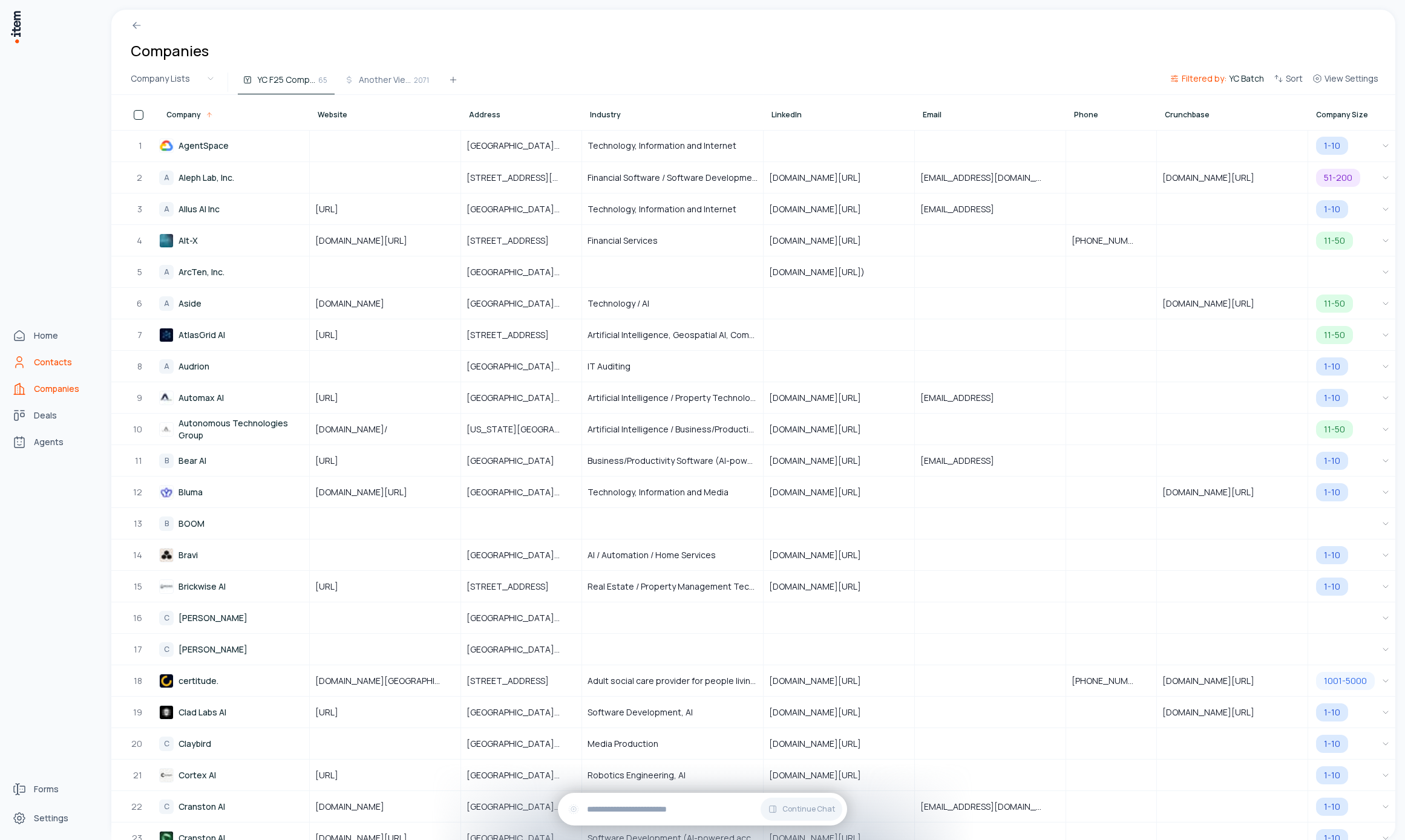
click at [28, 365] on link "Contacts" at bounding box center [53, 362] width 92 height 24
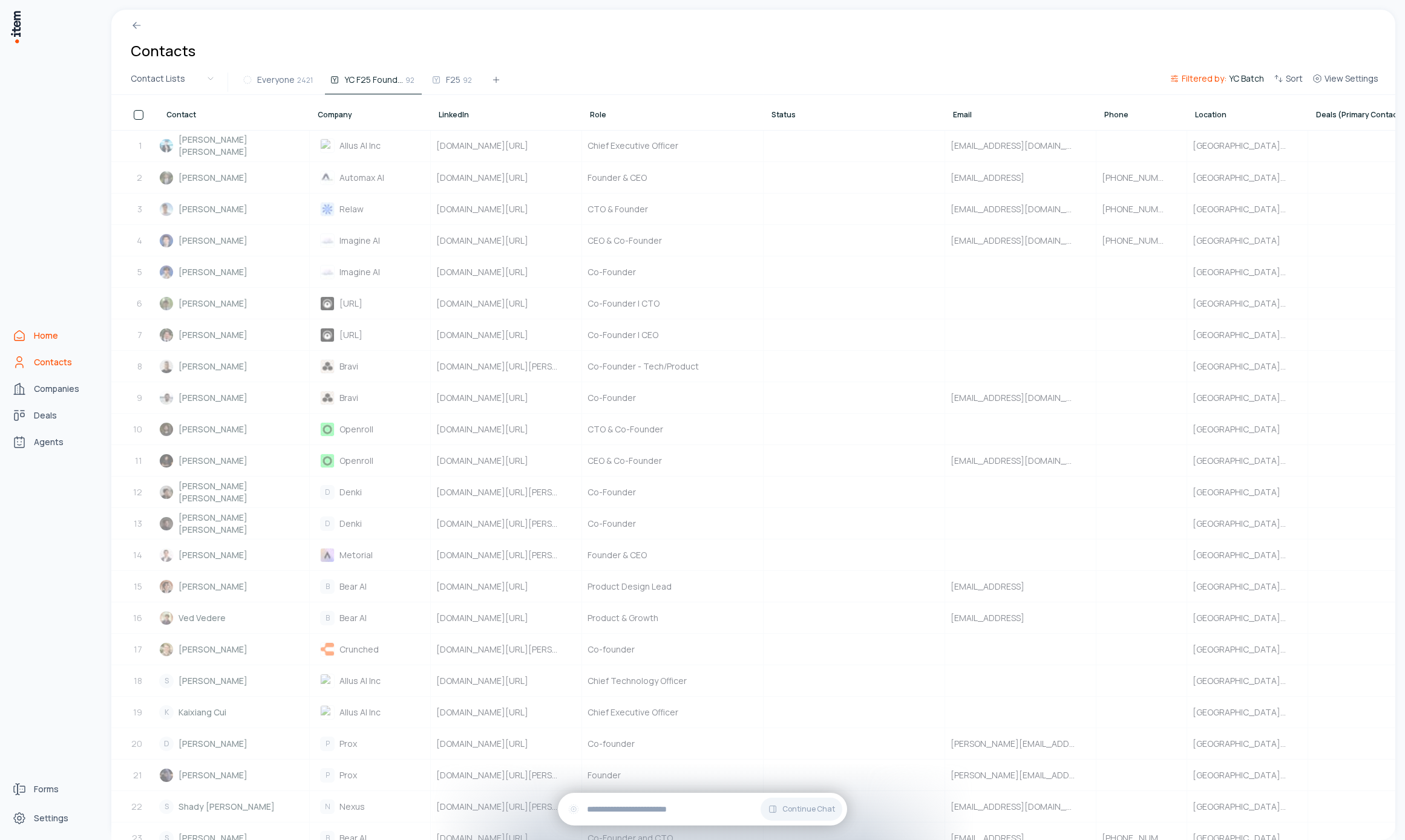
click at [43, 336] on span "Home" at bounding box center [45, 335] width 24 height 13
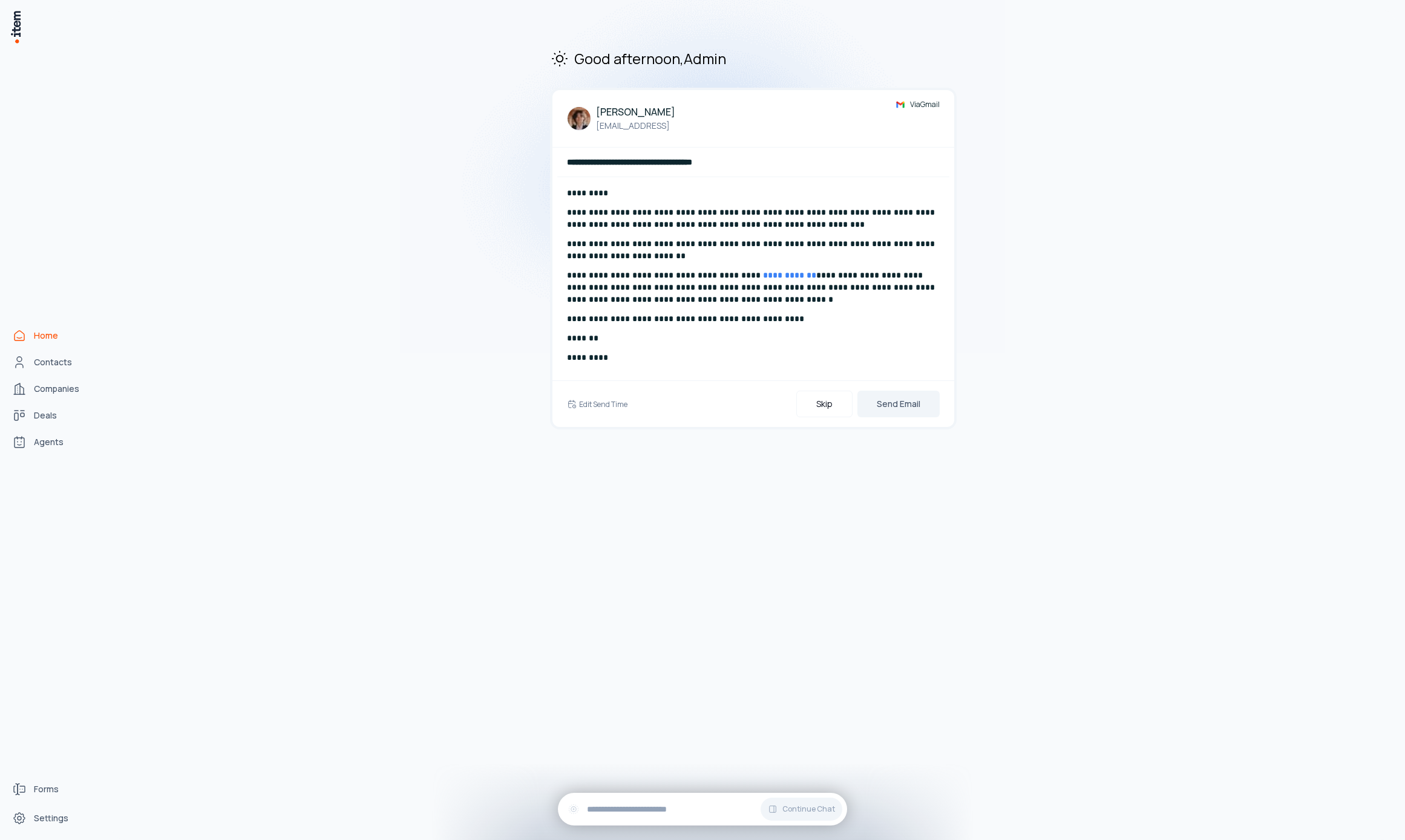
click at [57, 374] on div "Home Contacts Companies Deals Agents" at bounding box center [53, 389] width 106 height 777
click at [47, 353] on link "Contacts" at bounding box center [53, 362] width 92 height 24
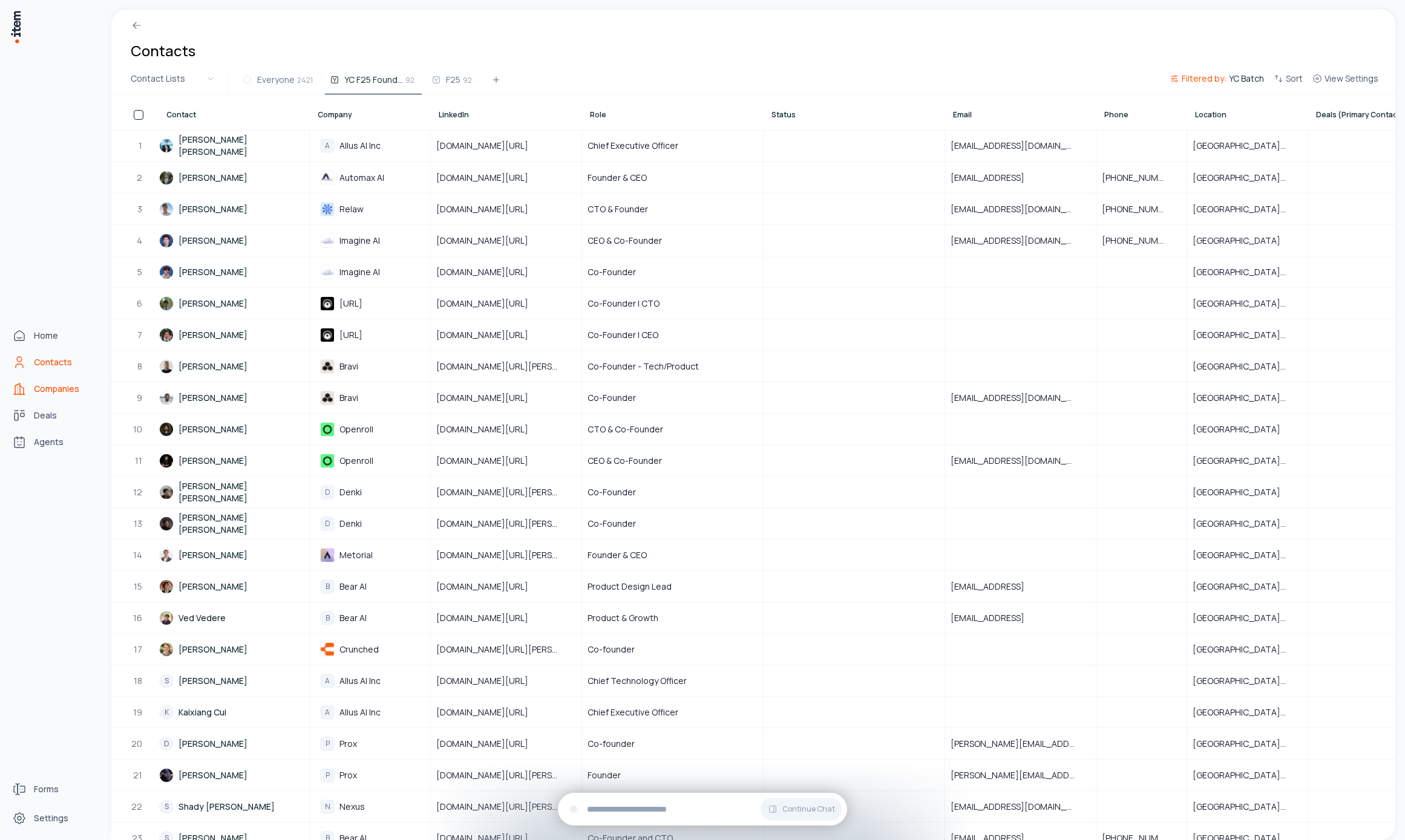
click at [39, 391] on span "Companies" at bounding box center [56, 389] width 45 height 13
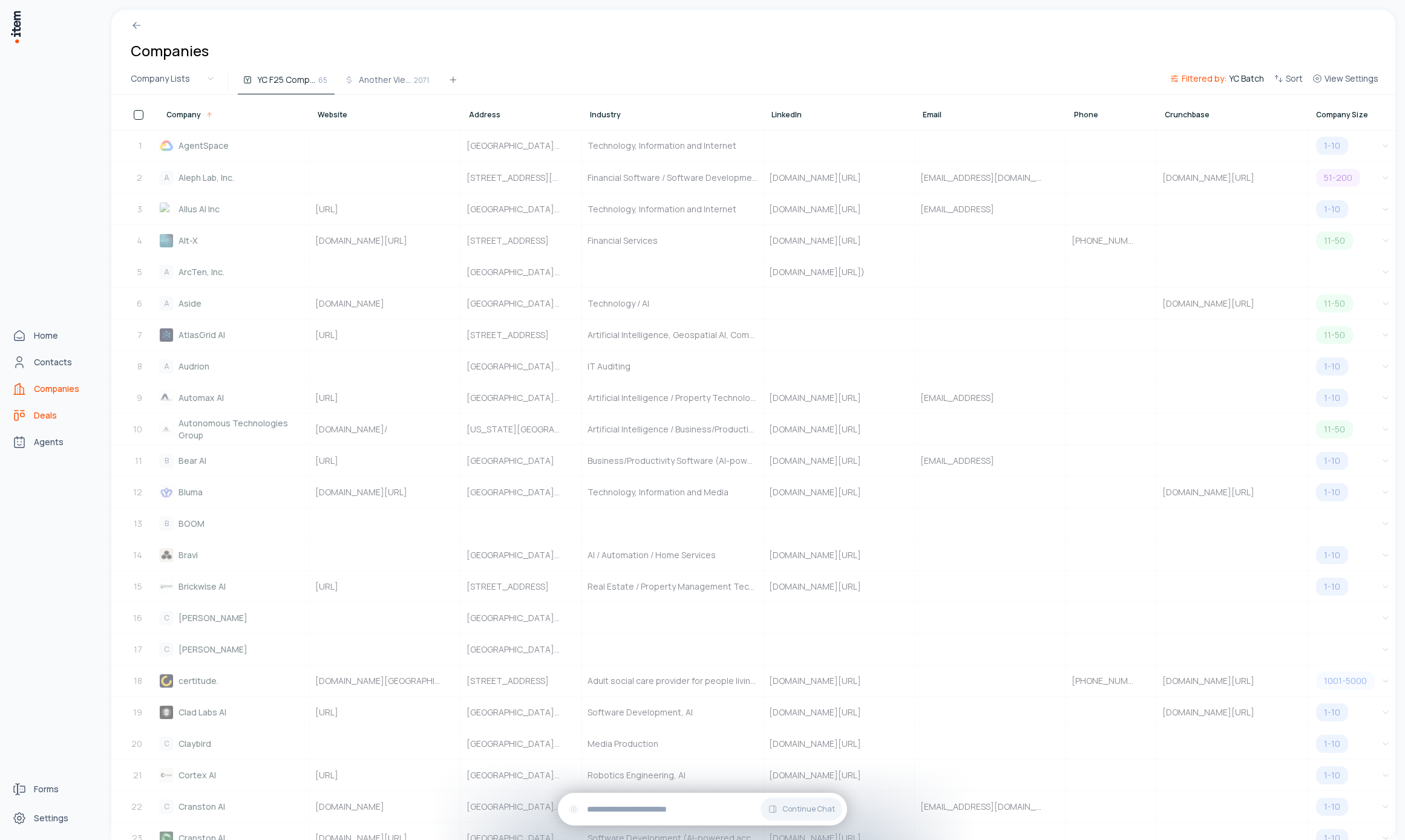
click at [44, 420] on span "Deals" at bounding box center [45, 416] width 23 height 13
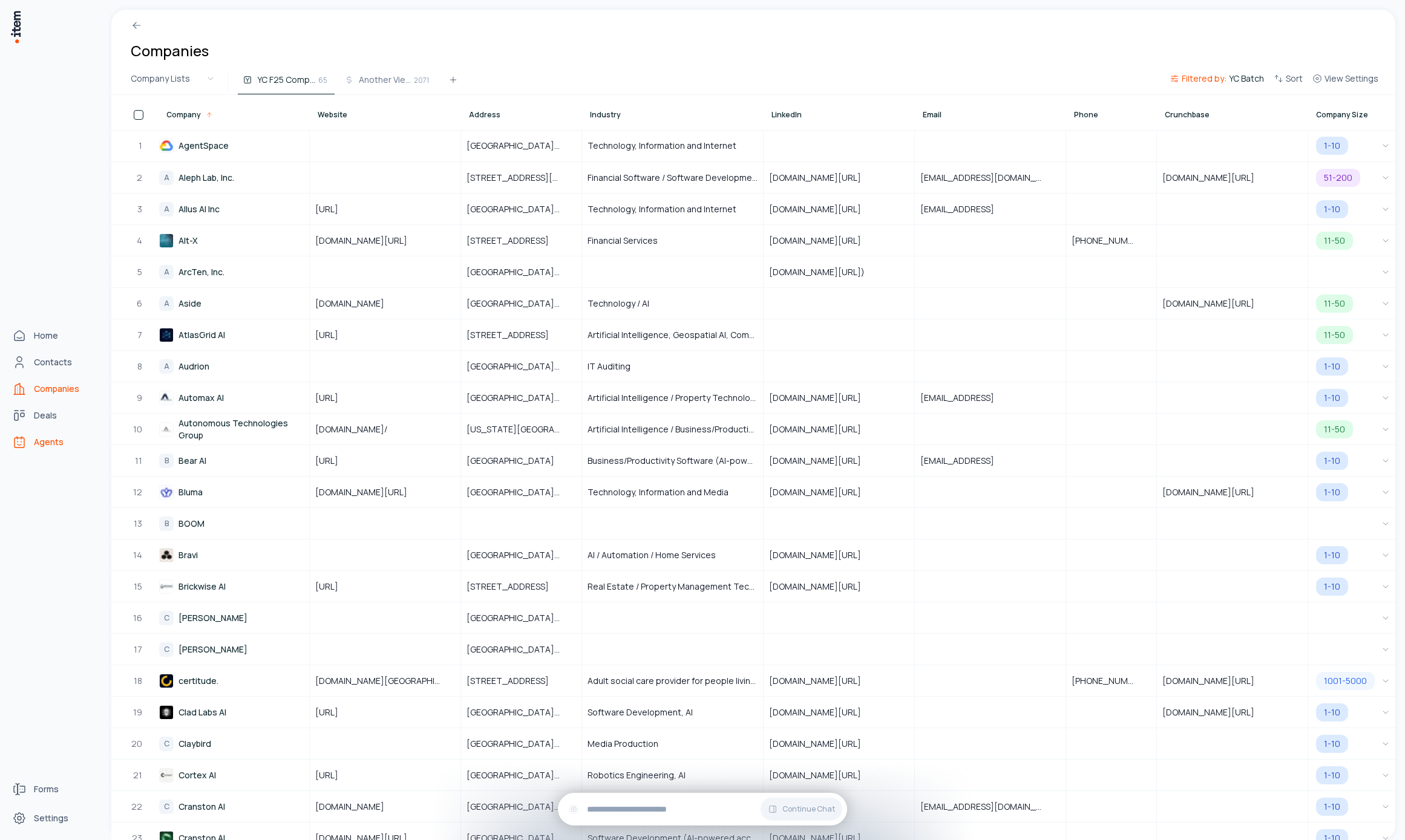
click at [53, 443] on span "Agents" at bounding box center [48, 442] width 30 height 13
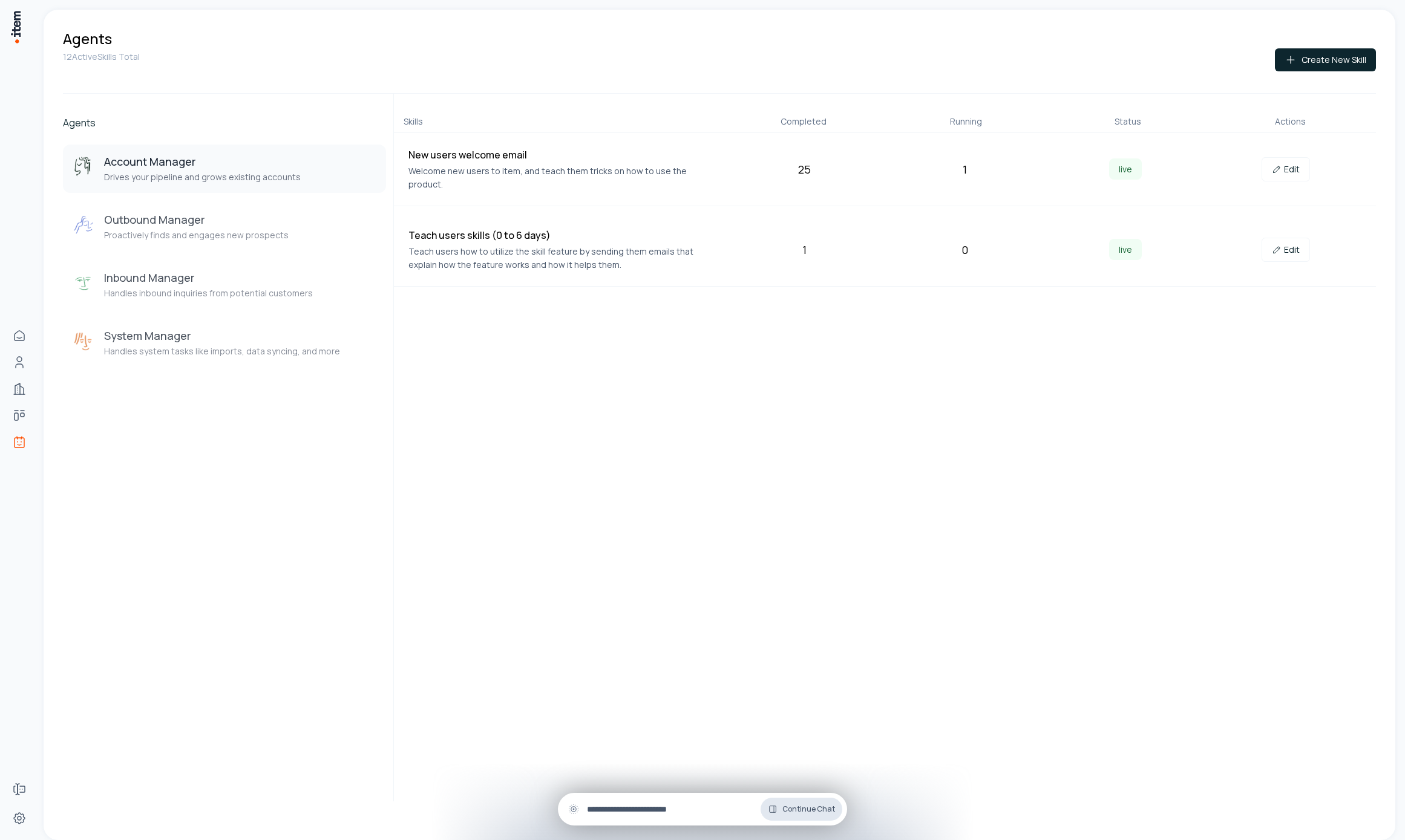
click at [794, 802] on button "Continue Chat" at bounding box center [801, 809] width 81 height 23
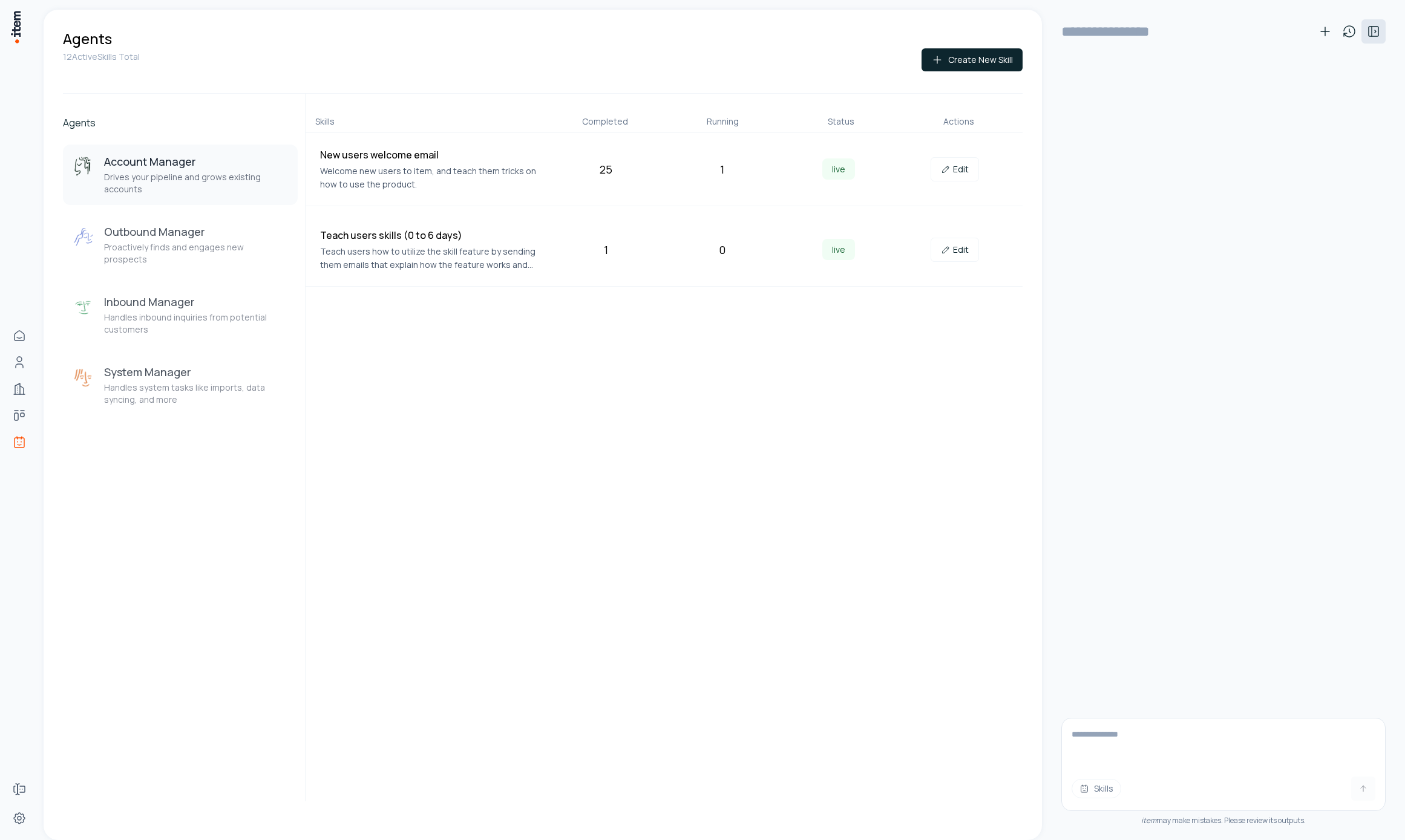
click at [1369, 37] on icon at bounding box center [1373, 32] width 10 height 10
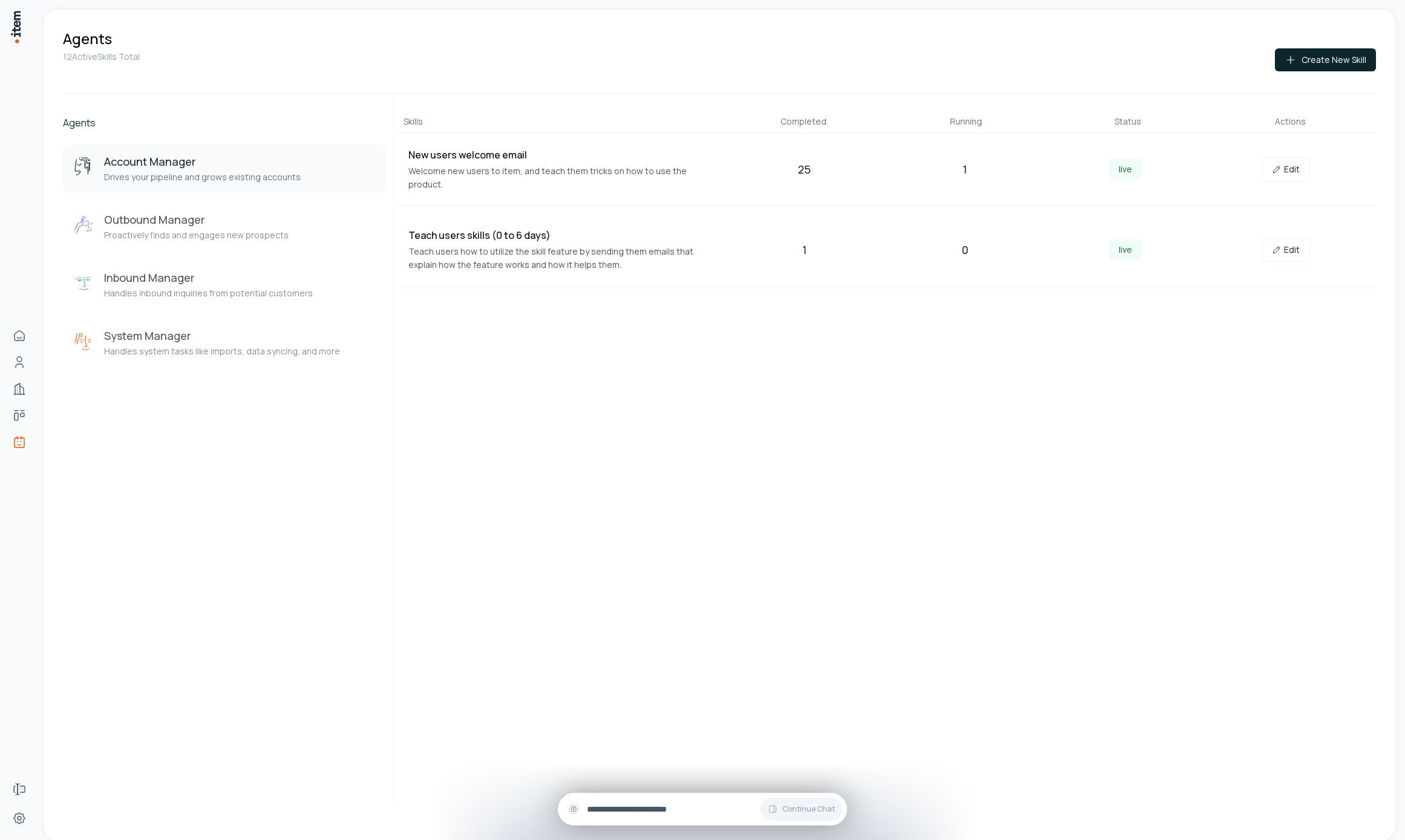
click at [706, 797] on div "Continue Chat" at bounding box center [702, 809] width 289 height 33
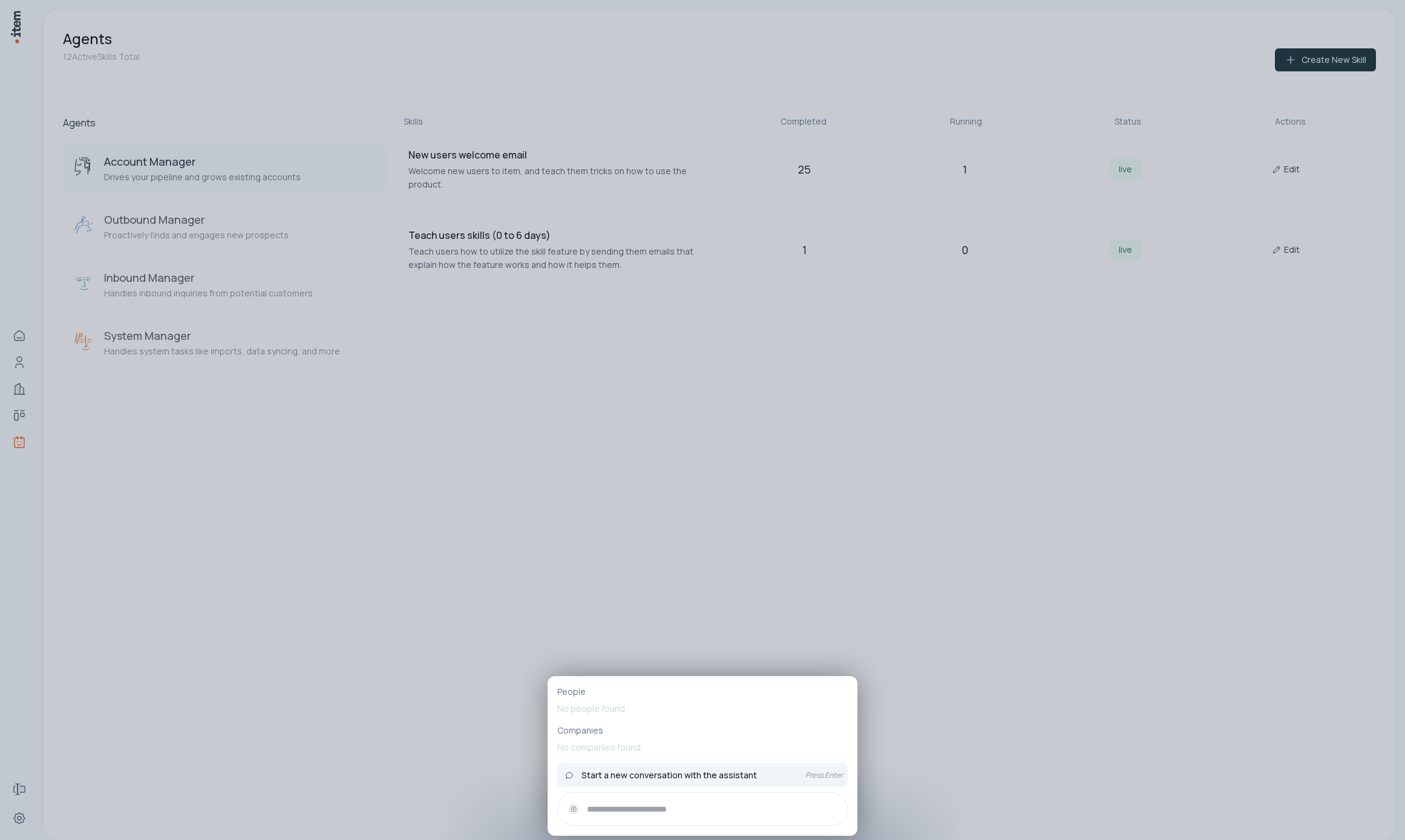
click at [633, 766] on button "Start a new conversation with the assistant Press Enter" at bounding box center [702, 774] width 290 height 24
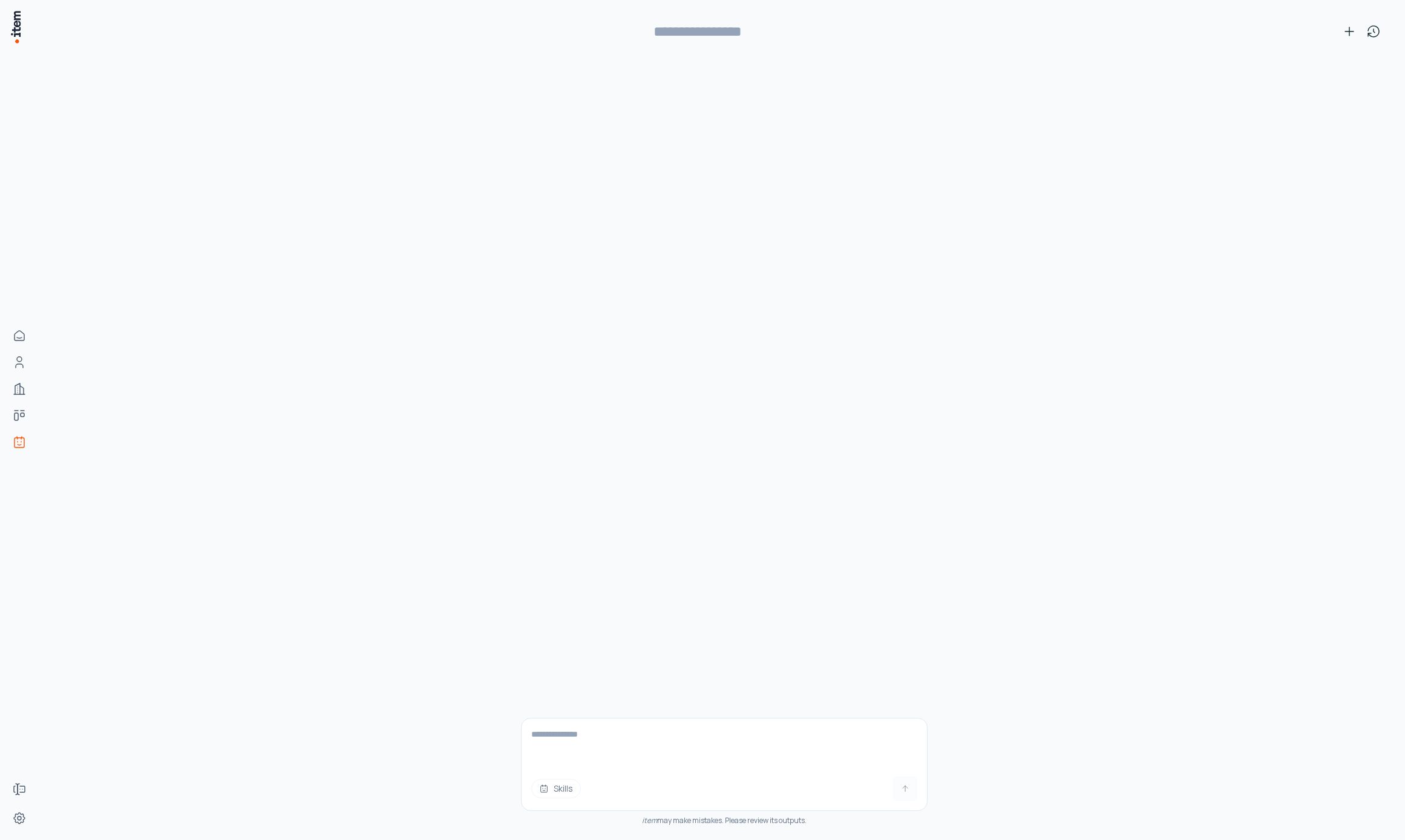
click at [640, 724] on textarea at bounding box center [723, 742] width 405 height 48
click at [53, 355] on link "Contacts" at bounding box center [53, 362] width 92 height 24
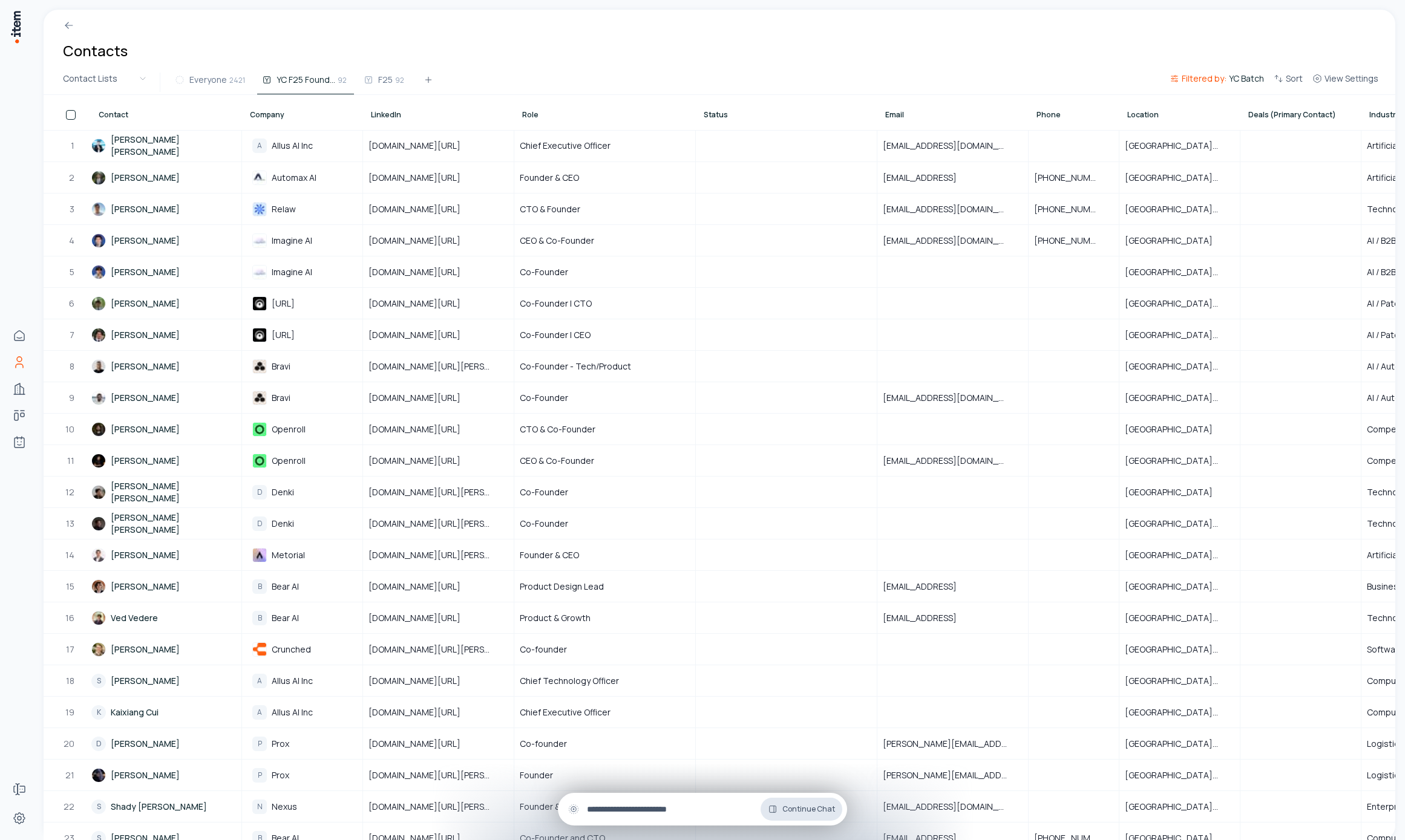
click at [799, 808] on span "Continue Chat" at bounding box center [808, 809] width 52 height 10
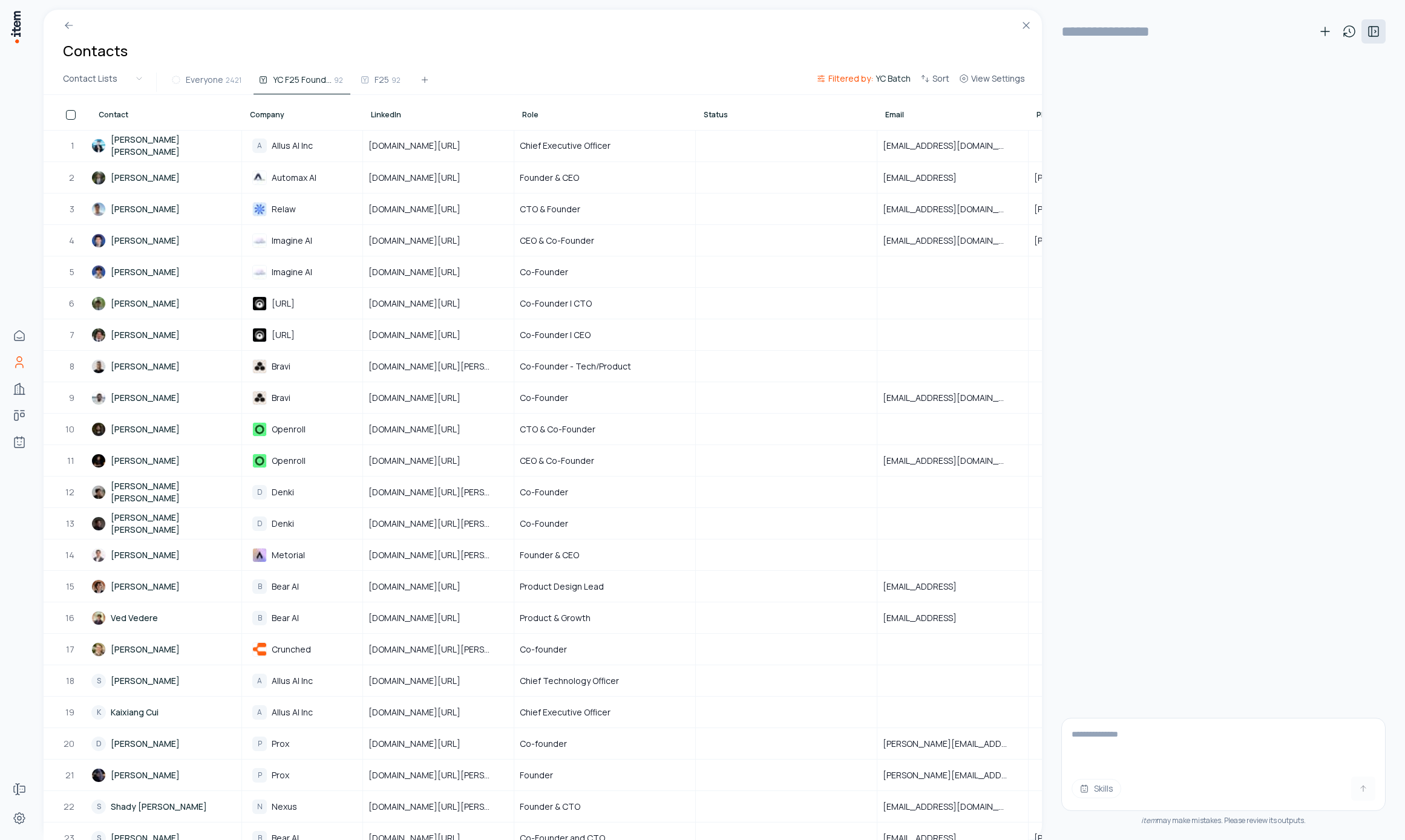
click at [1367, 42] on button at bounding box center [1373, 31] width 24 height 24
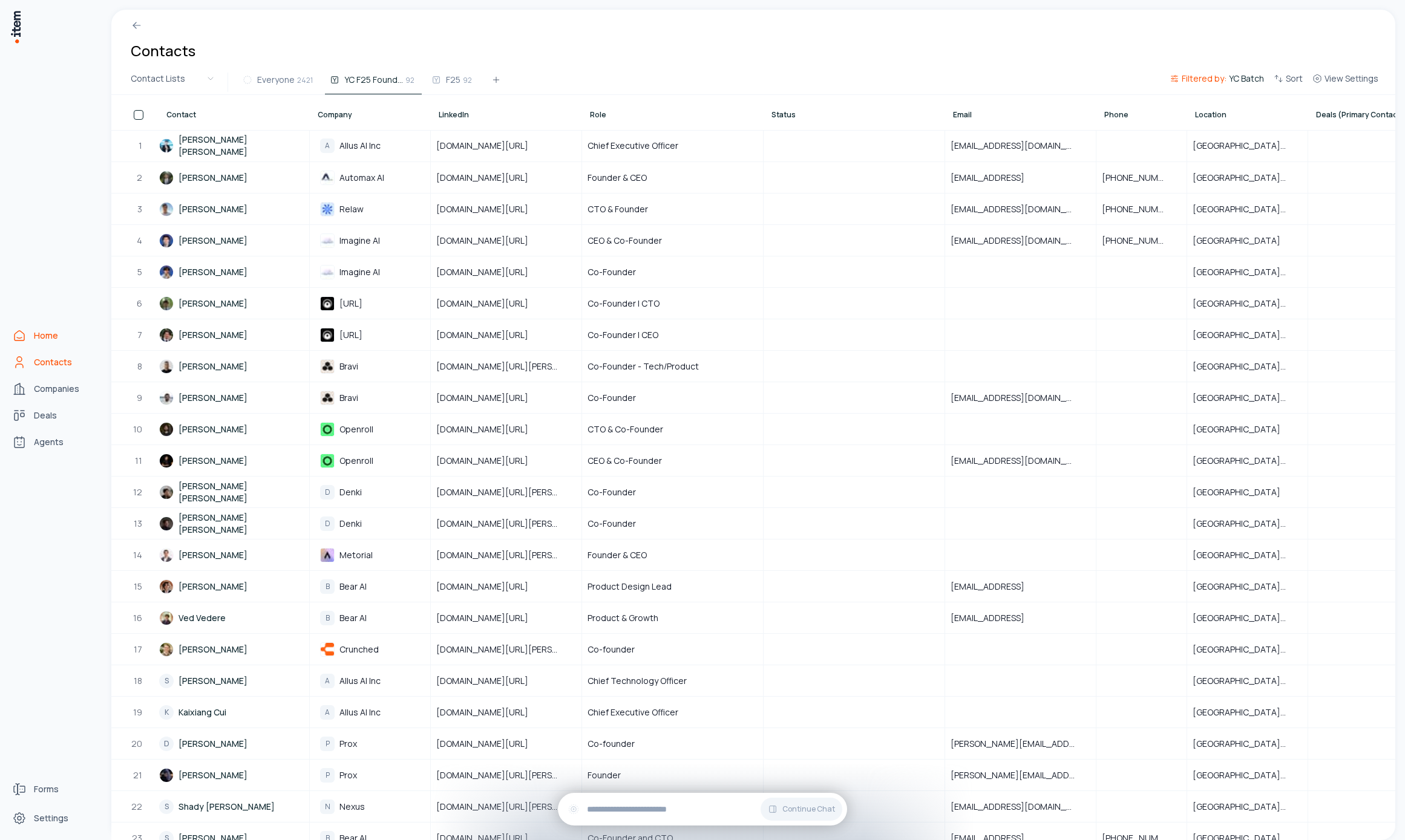
click at [47, 338] on span "Home" at bounding box center [45, 335] width 24 height 13
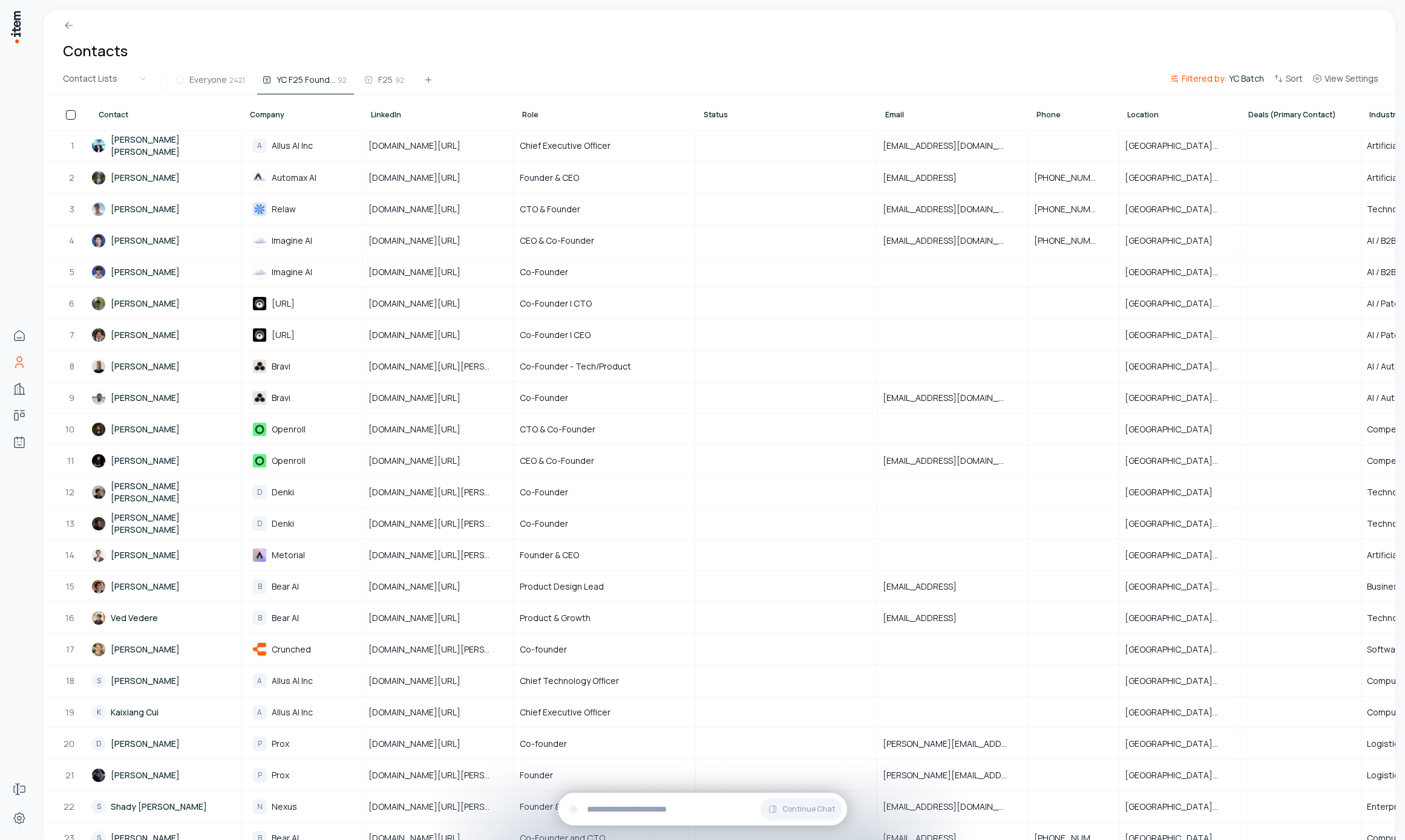
click at [828, 80] on div "Everyone 2421 YC F25 Founders 92 F25 92" at bounding box center [667, 82] width 994 height 22
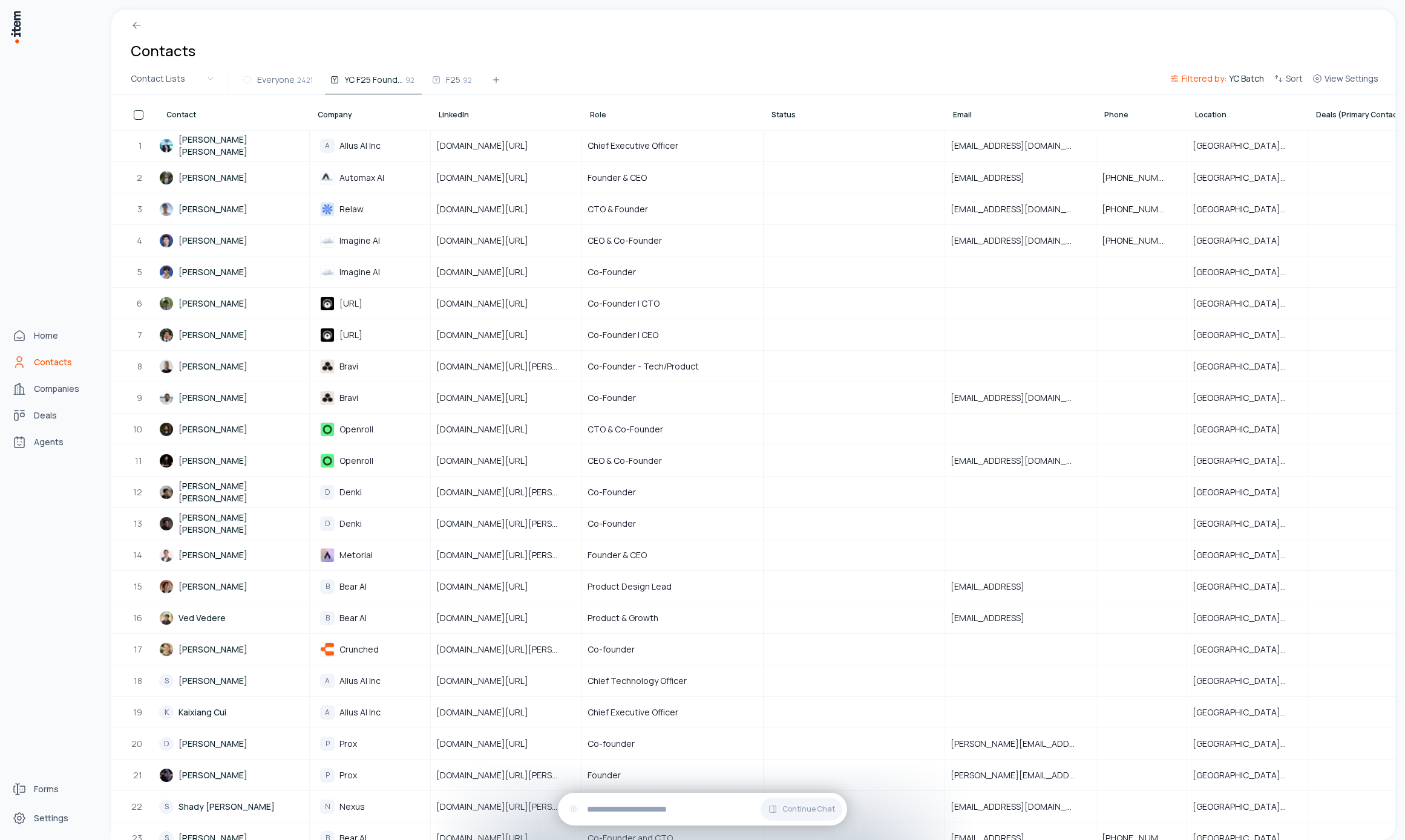
click at [42, 356] on span "Contacts" at bounding box center [52, 362] width 38 height 13
click at [29, 402] on div "Home Contacts Companies Deals Agents" at bounding box center [53, 389] width 106 height 777
click at [27, 390] on link "Companies" at bounding box center [53, 389] width 92 height 24
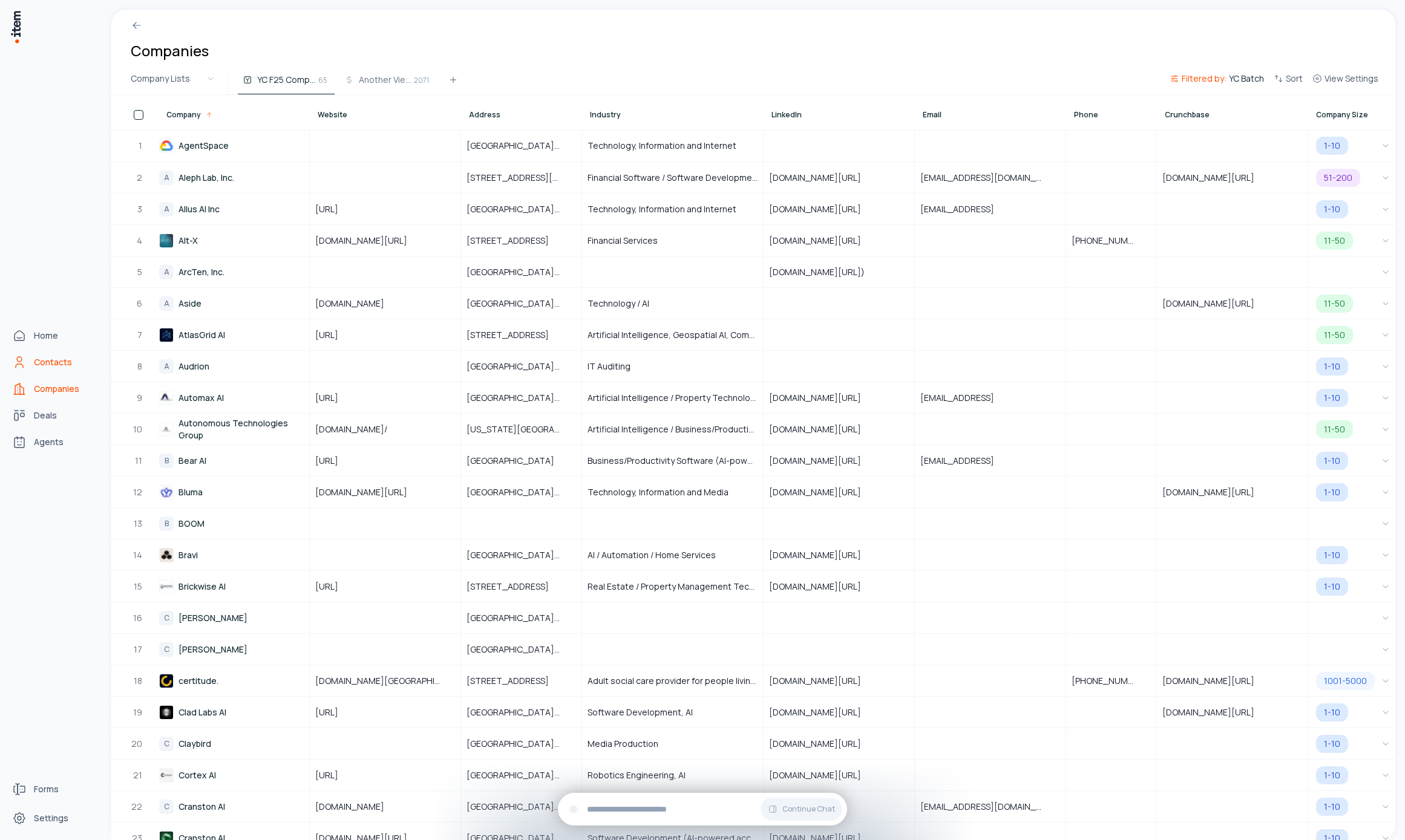
click at [44, 365] on span "Contacts" at bounding box center [52, 362] width 38 height 13
